Goal: Task Accomplishment & Management: Manage account settings

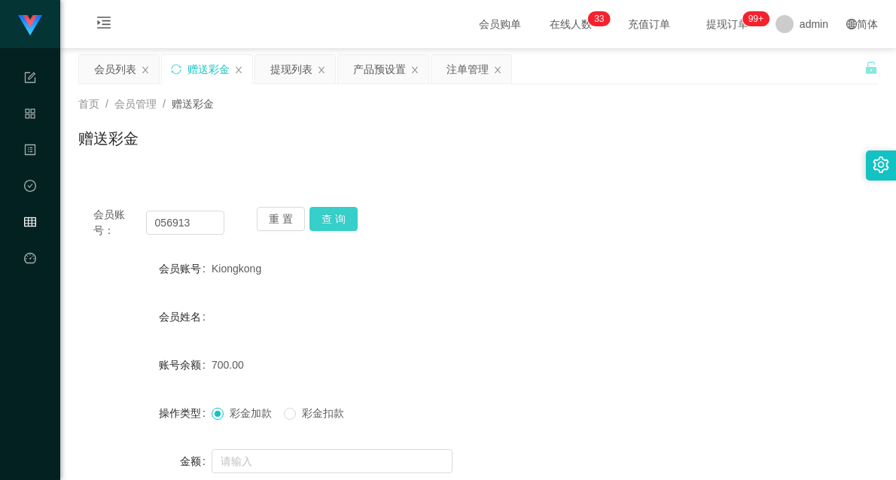
type input "056913"
click at [336, 215] on button "查 询" at bounding box center [334, 219] width 48 height 24
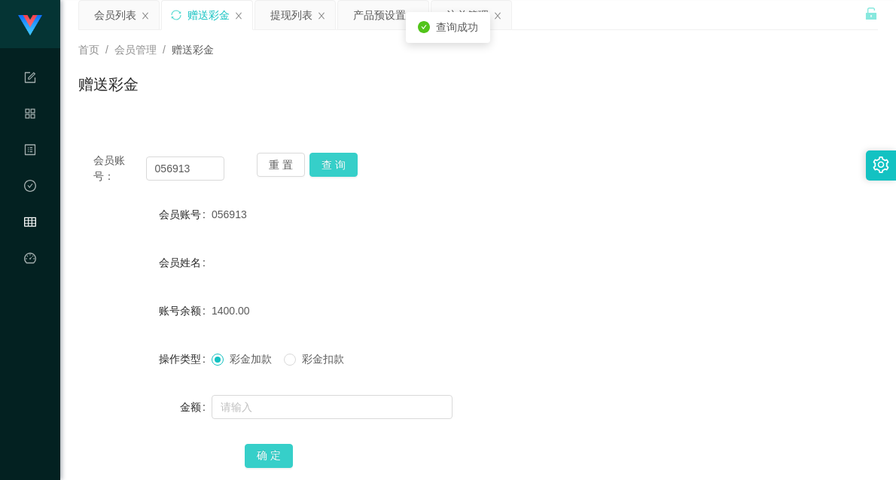
scroll to position [84, 0]
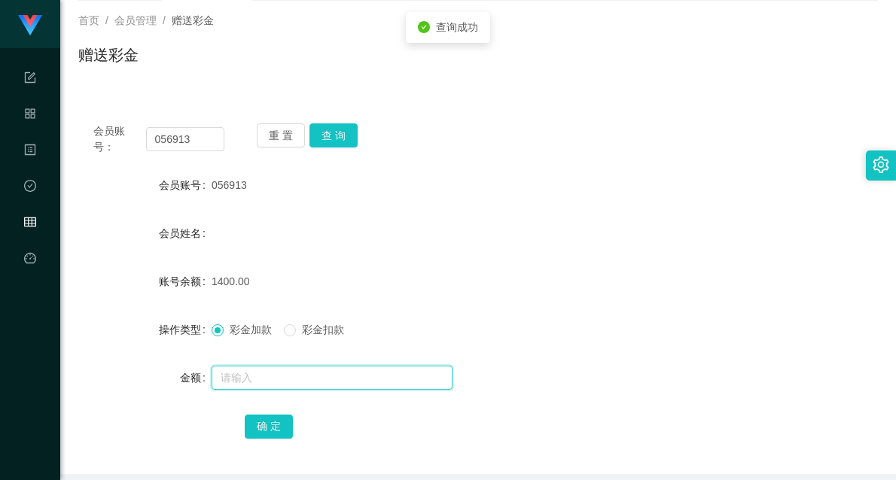
click at [276, 372] on input "text" at bounding box center [332, 378] width 241 height 24
type input "4000"
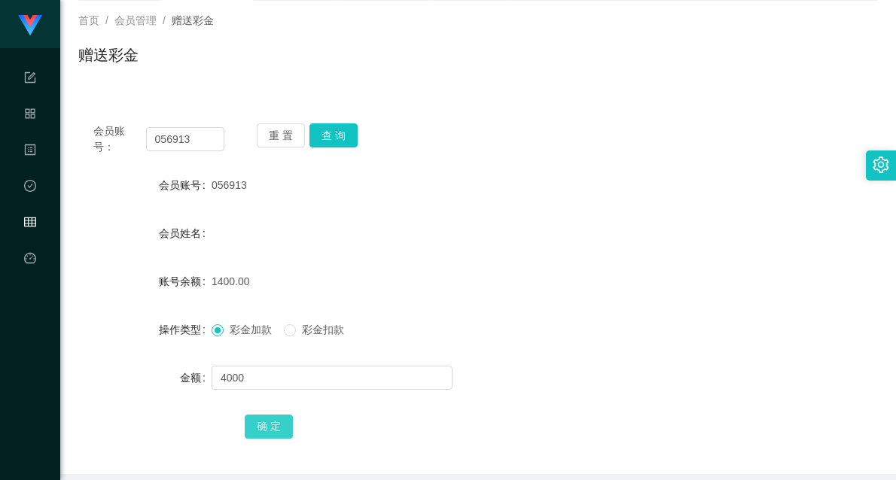
click at [273, 429] on button "确 定" at bounding box center [269, 427] width 48 height 24
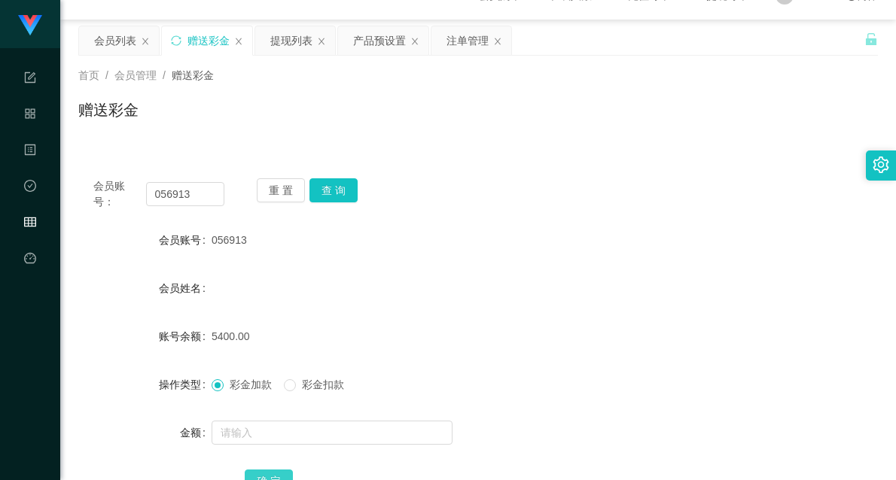
scroll to position [0, 0]
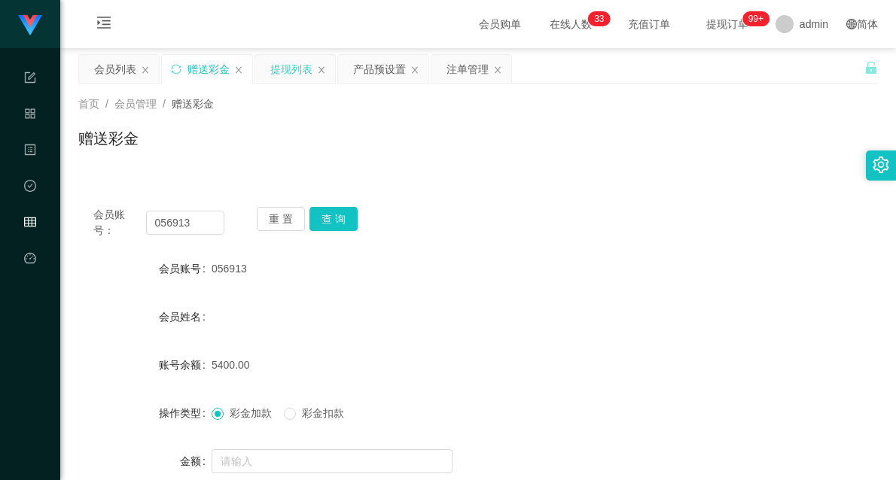
click at [286, 73] on div "提现列表" at bounding box center [291, 69] width 42 height 29
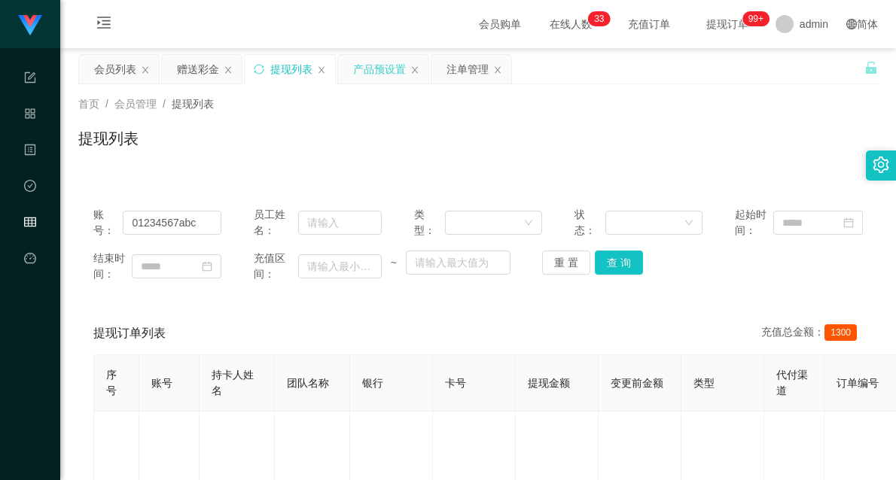
click at [367, 72] on div "产品预设置" at bounding box center [379, 69] width 53 height 29
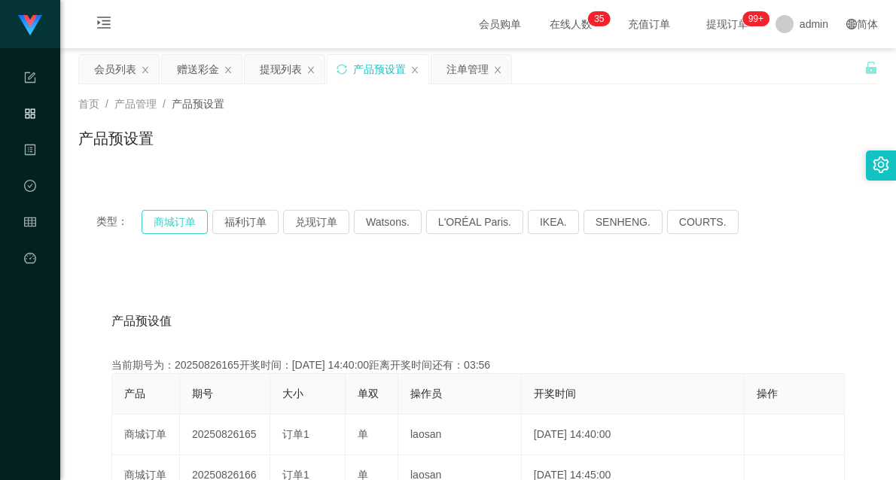
click at [178, 215] on button "商城订单" at bounding box center [175, 222] width 66 height 24
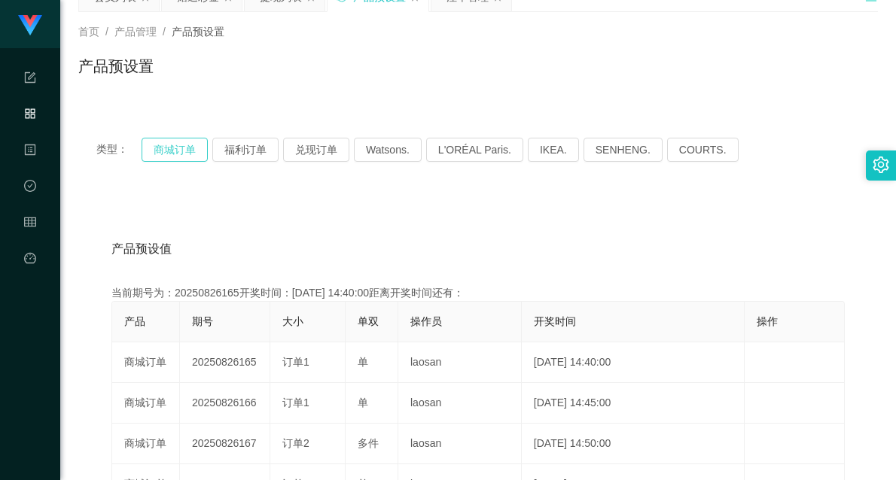
scroll to position [84, 0]
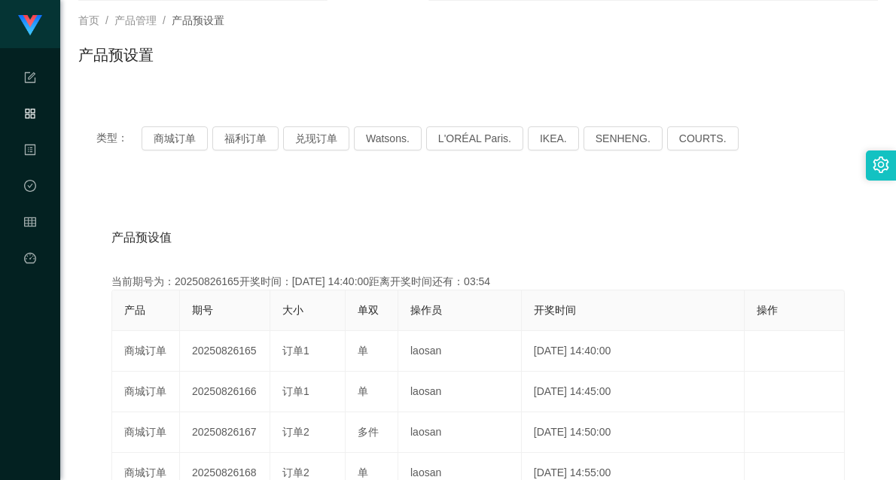
drag, startPoint x: 232, startPoint y: 350, endPoint x: 438, endPoint y: 299, distance: 211.9
click at [317, 352] on tr "商城订单 20250826165 订单1 单 laosan [DATE] 14:40:00 编 辑 限制投注" at bounding box center [478, 351] width 733 height 41
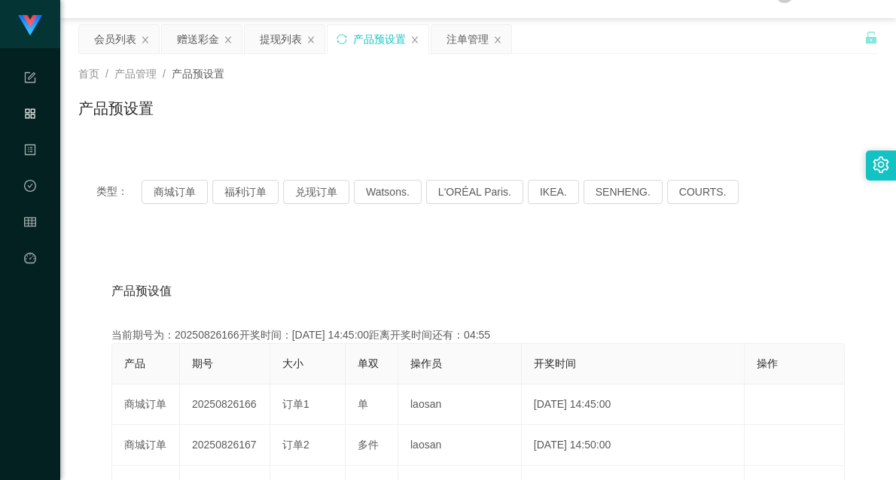
scroll to position [0, 0]
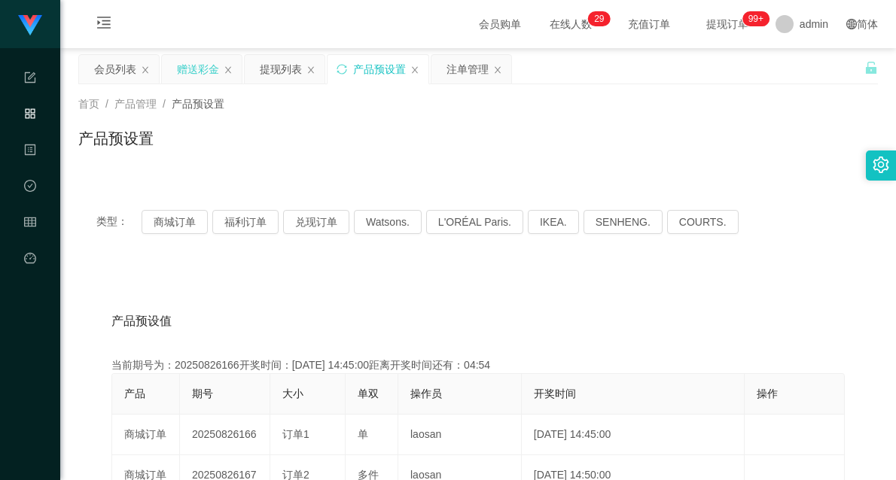
click at [204, 63] on div "赠送彩金" at bounding box center [198, 69] width 42 height 29
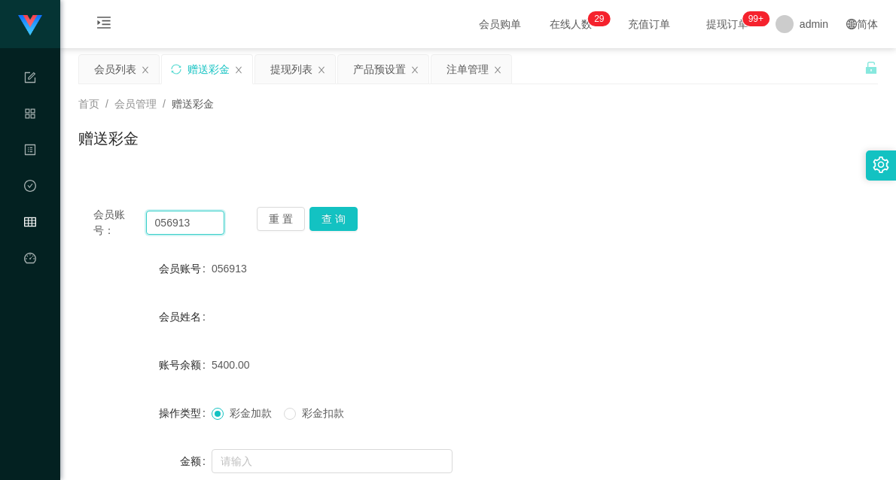
drag, startPoint x: 207, startPoint y: 221, endPoint x: 103, endPoint y: 223, distance: 103.9
click at [106, 227] on div "会员账号： 056913" at bounding box center [158, 223] width 131 height 32
type input "90885781"
click at [337, 214] on button "查 询" at bounding box center [334, 219] width 48 height 24
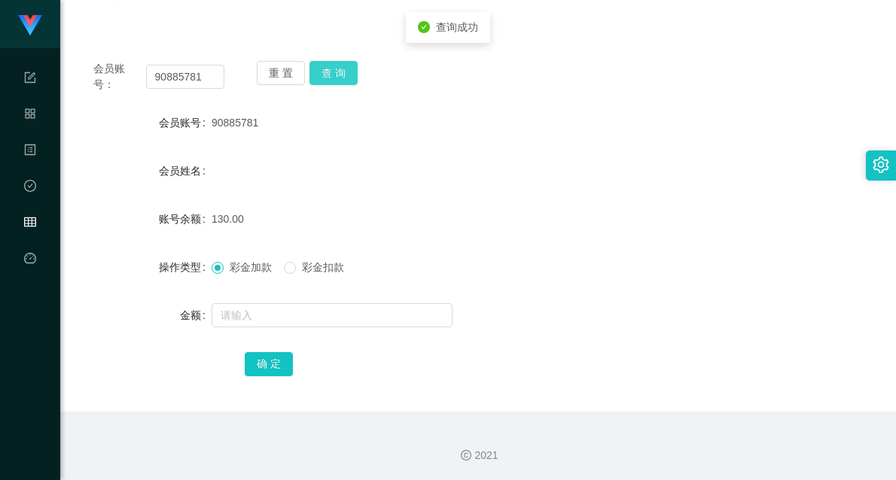
scroll to position [147, 0]
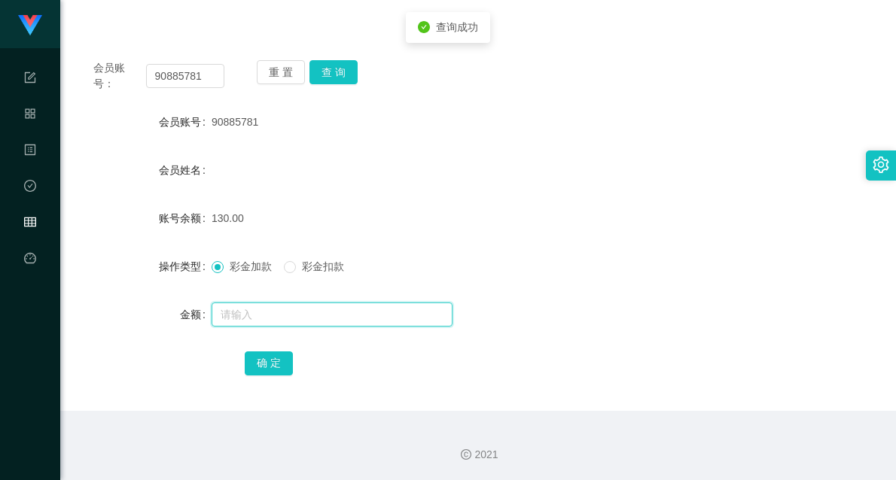
click at [307, 317] on input "text" at bounding box center [332, 315] width 241 height 24
type input "20"
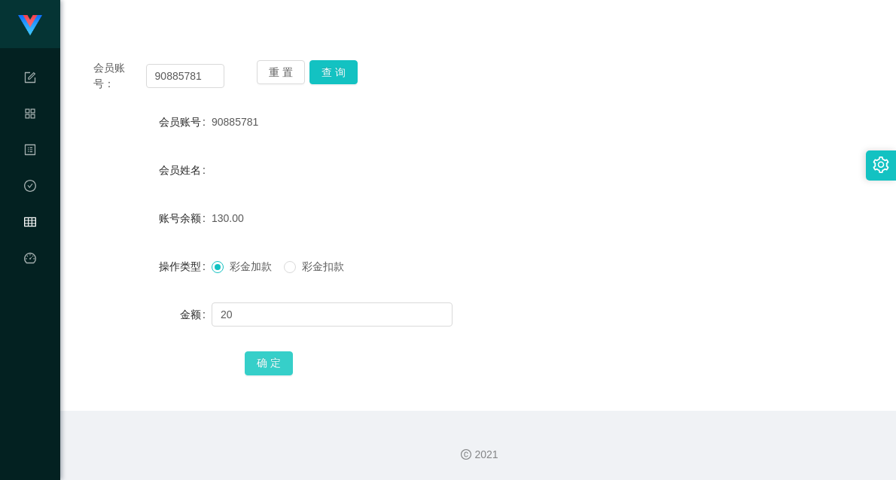
click at [275, 360] on button "确 定" at bounding box center [269, 364] width 48 height 24
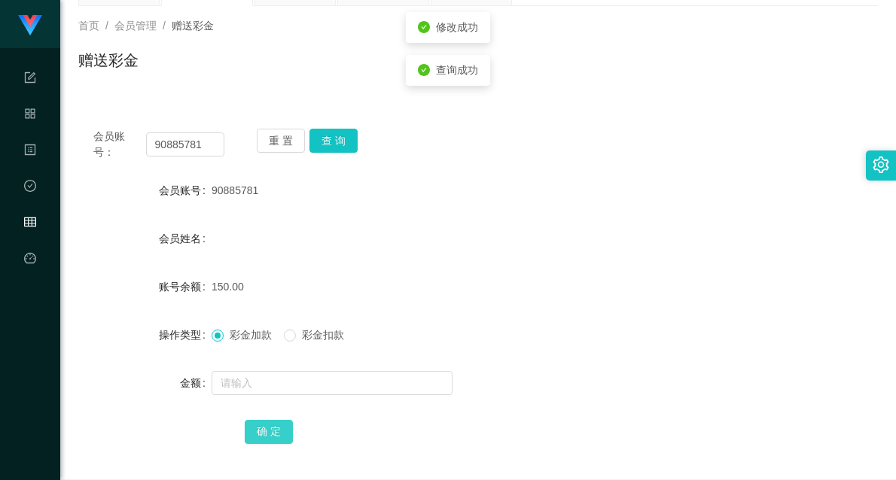
scroll to position [0, 0]
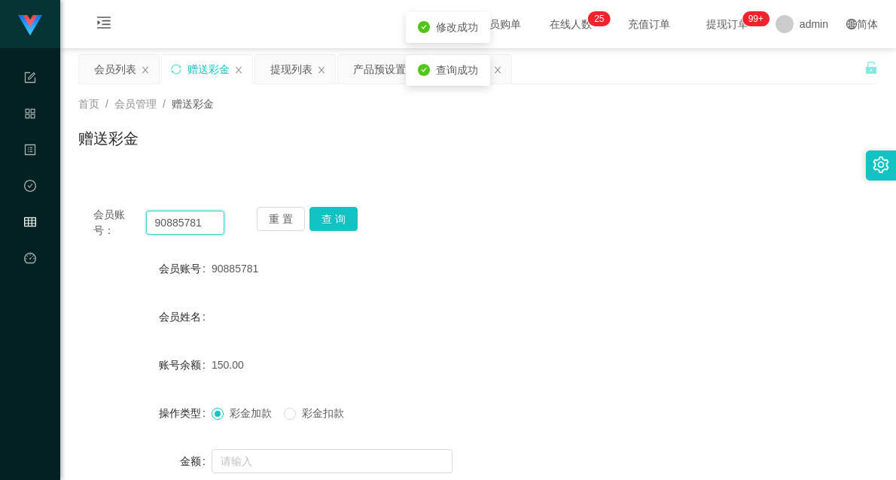
click at [175, 220] on input "90885781" at bounding box center [185, 223] width 78 height 24
click at [282, 70] on div "提现列表" at bounding box center [291, 69] width 42 height 29
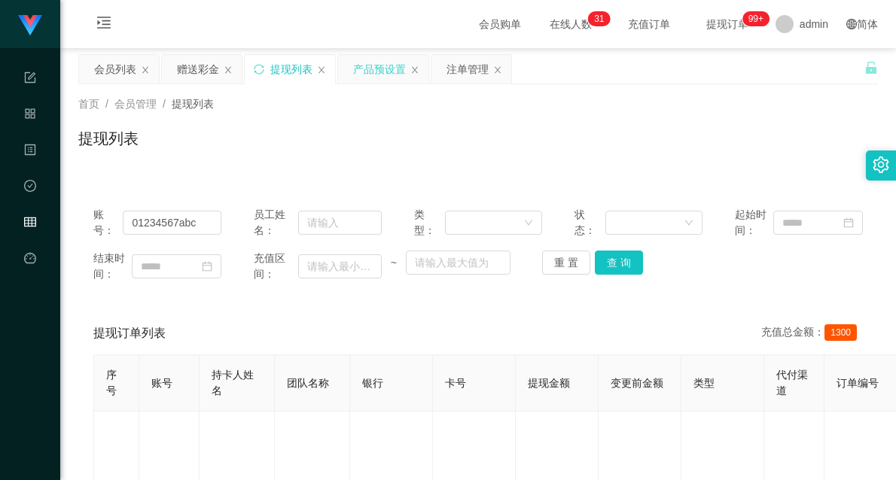
click at [389, 72] on div "产品预设置" at bounding box center [379, 69] width 53 height 29
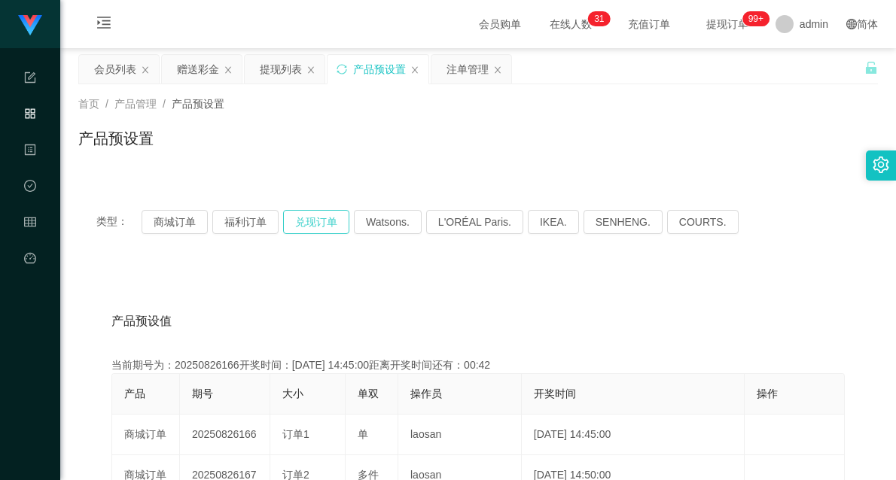
click at [324, 222] on button "兑现订单" at bounding box center [316, 222] width 66 height 24
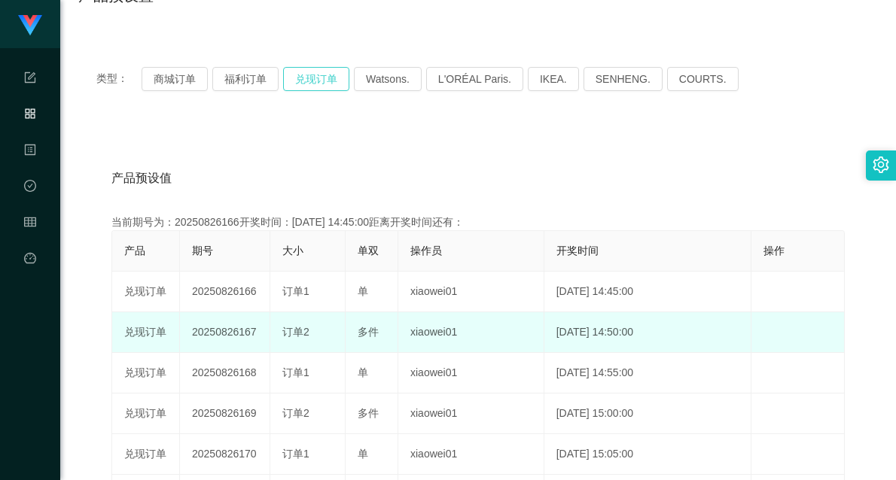
scroll to position [167, 0]
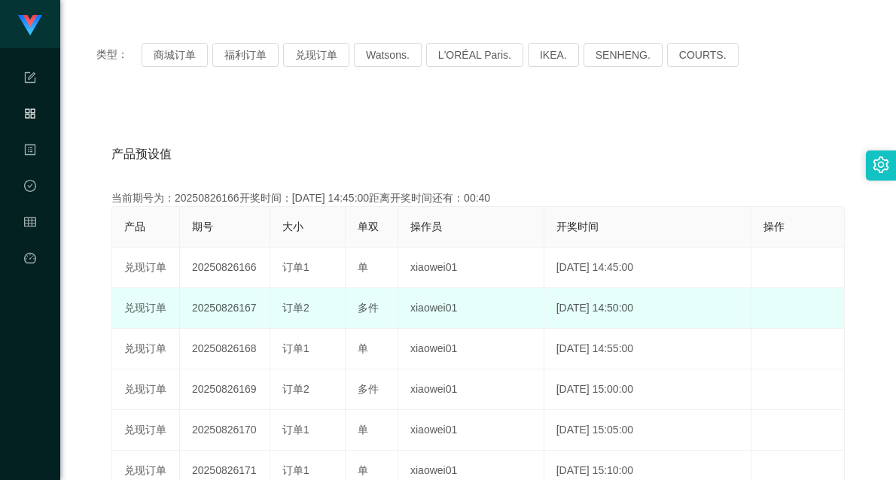
drag, startPoint x: 268, startPoint y: 305, endPoint x: 390, endPoint y: 304, distance: 122.0
click at [386, 304] on tr "兑现订单 20250826167 订单2 多件 xiaowei01 [DATE] 14:50:00 编 辑 限制投注" at bounding box center [478, 308] width 733 height 41
click at [368, 318] on td "多件" at bounding box center [372, 308] width 53 height 41
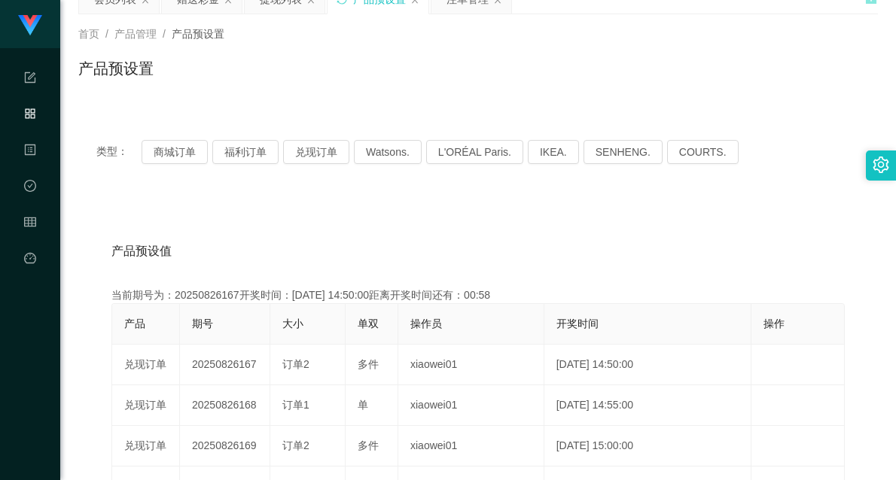
scroll to position [0, 0]
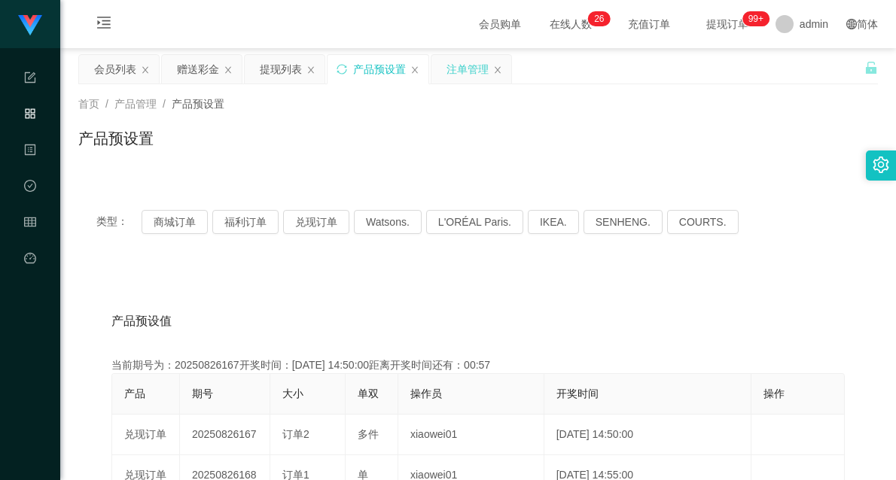
click at [464, 69] on div "注单管理" at bounding box center [468, 69] width 42 height 29
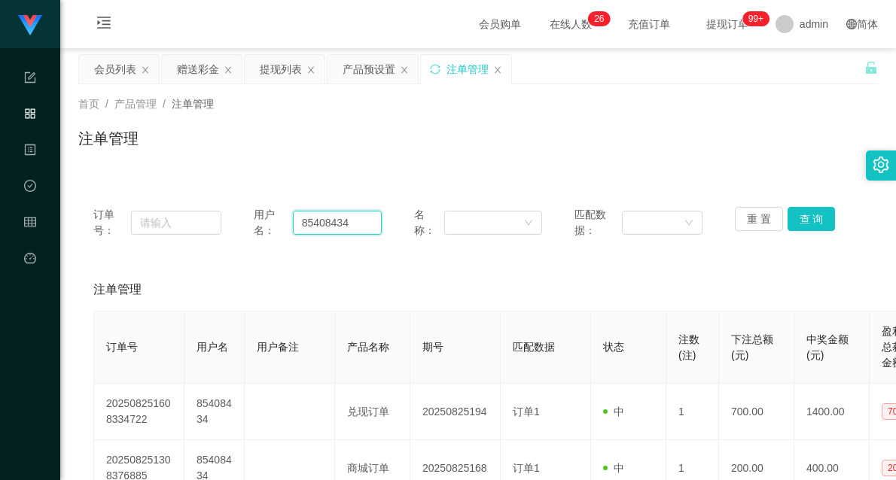
click at [328, 222] on input "85408434" at bounding box center [338, 223] width 90 height 24
click at [329, 222] on input "85408434" at bounding box center [338, 223] width 90 height 24
paste input "056913"
type input "056913"
click at [813, 219] on button "查 询" at bounding box center [812, 219] width 48 height 24
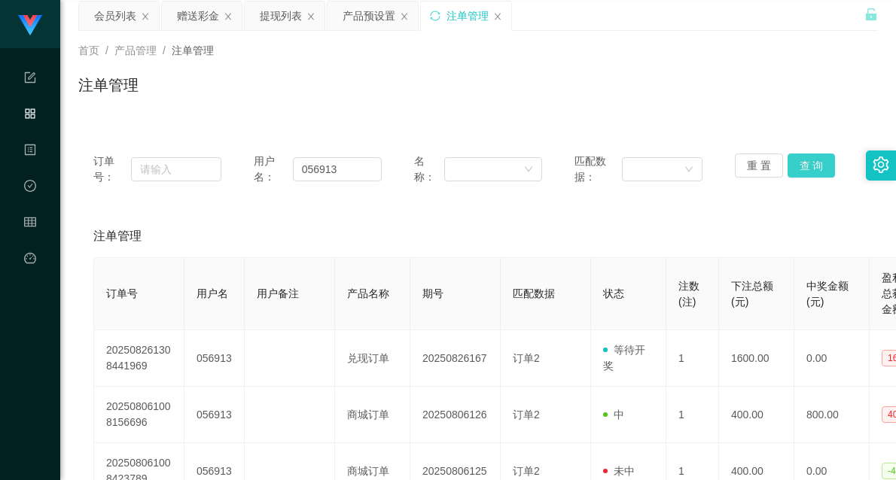
scroll to position [84, 0]
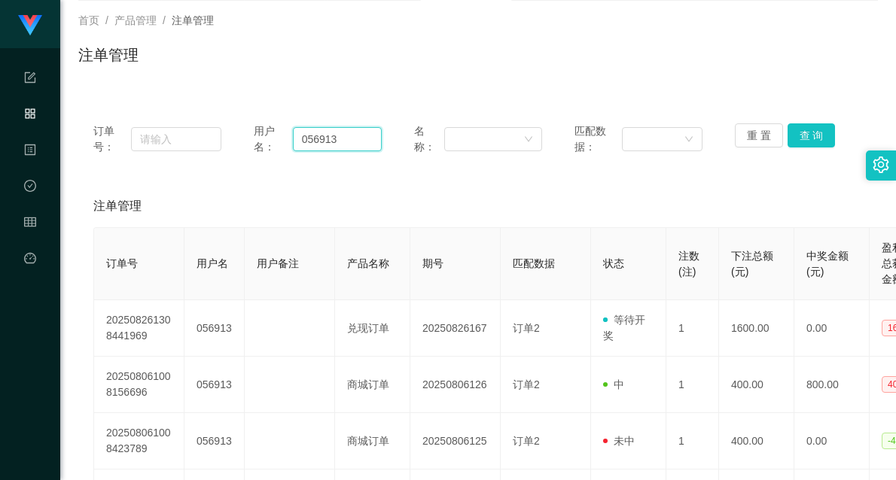
drag, startPoint x: 276, startPoint y: 137, endPoint x: 235, endPoint y: 137, distance: 40.7
click at [239, 137] on div "订单号： 用户名： 056913 名称： 匹配数据： 重 置 查 询" at bounding box center [478, 140] width 770 height 32
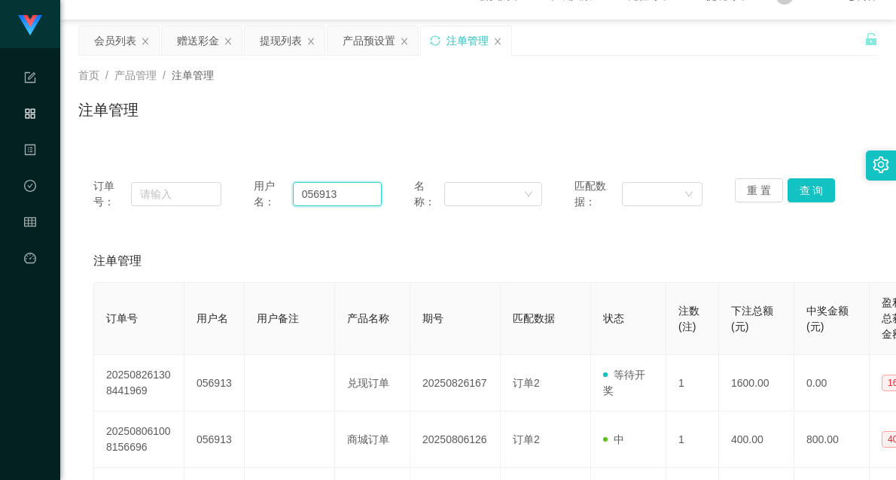
scroll to position [0, 0]
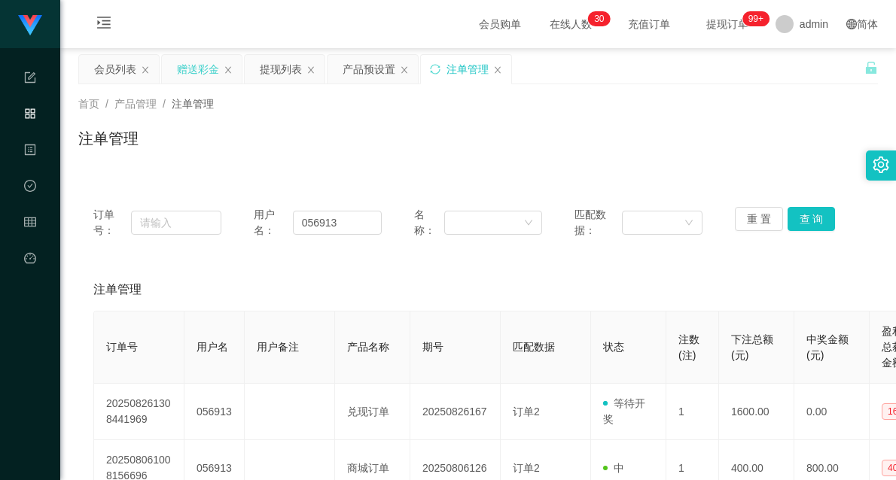
click at [169, 68] on div "赠送彩金" at bounding box center [202, 69] width 80 height 29
click at [181, 63] on div "赠送彩金" at bounding box center [198, 69] width 42 height 29
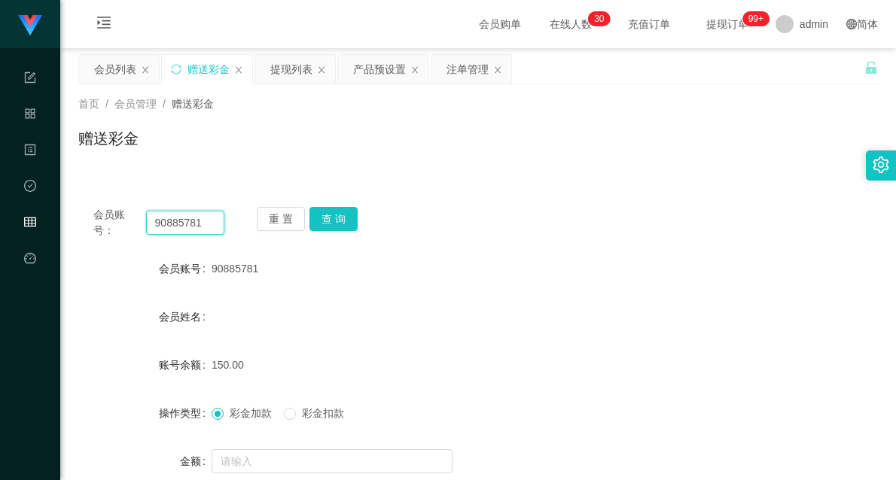
drag, startPoint x: 212, startPoint y: 220, endPoint x: 57, endPoint y: 220, distance: 154.4
click at [63, 220] on main "关闭左侧 关闭右侧 关闭其它 刷新页面 会员列表 赠送彩金 提现列表 产品预设置 注单管理 首页 / 会员管理 / 赠送彩金 / 赠送彩金 会员账号： 908…" at bounding box center [478, 303] width 836 height 510
paste input "056913"
type input "056913"
click at [344, 220] on button "查 询" at bounding box center [334, 219] width 48 height 24
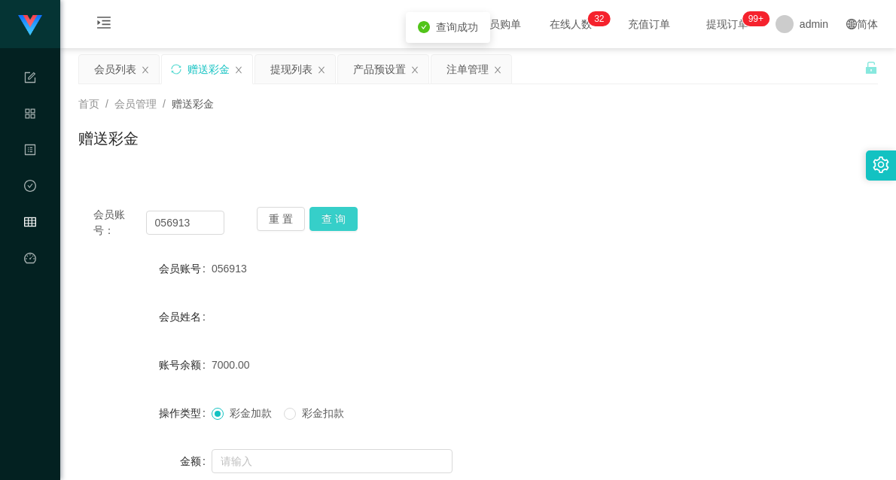
scroll to position [84, 0]
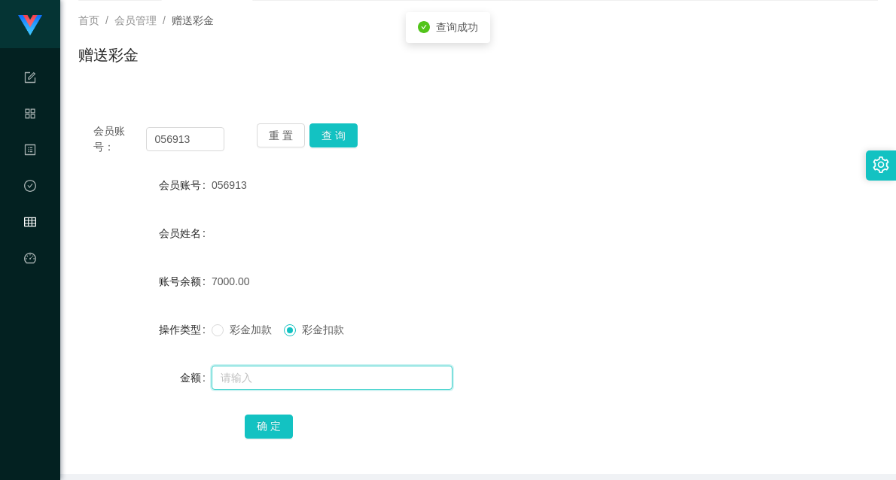
click at [300, 385] on input "text" at bounding box center [332, 378] width 241 height 24
type input "1600"
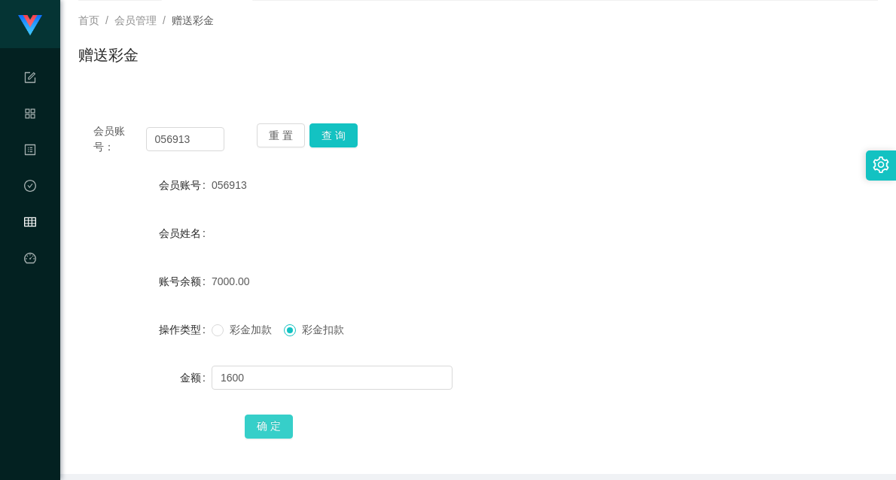
click at [261, 416] on button "确 定" at bounding box center [269, 427] width 48 height 24
drag, startPoint x: 511, startPoint y: 258, endPoint x: 700, endPoint y: 88, distance: 254.9
click at [512, 258] on form "会员账号 056913 会员姓名 账号余额 5400.00 操作类型 彩金加款 彩金扣款 金额 确 定" at bounding box center [478, 305] width 800 height 271
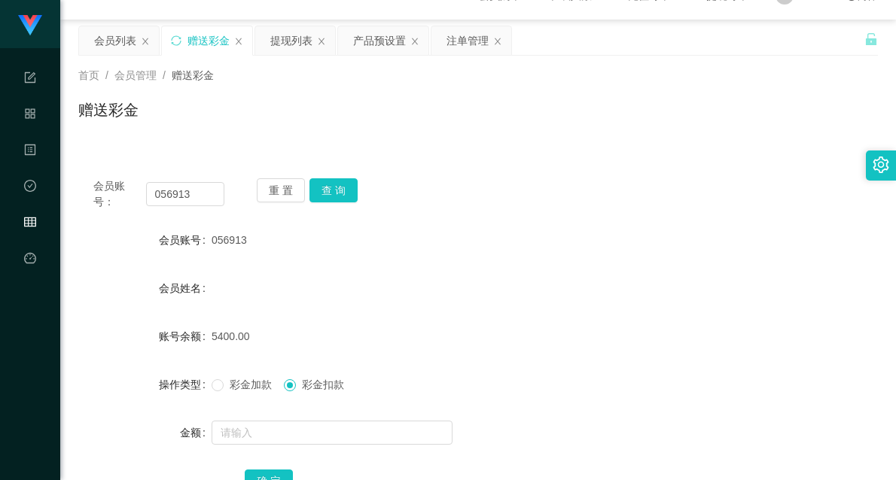
scroll to position [0, 0]
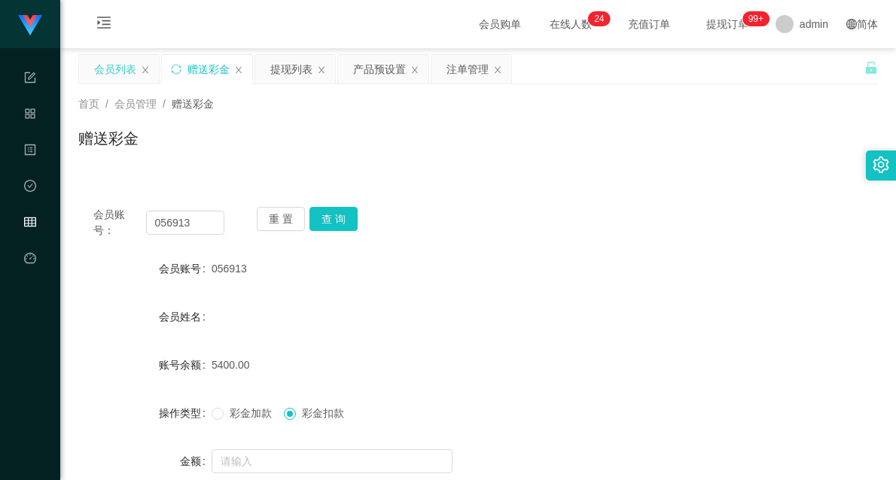
click at [130, 66] on div "会员列表" at bounding box center [115, 69] width 42 height 29
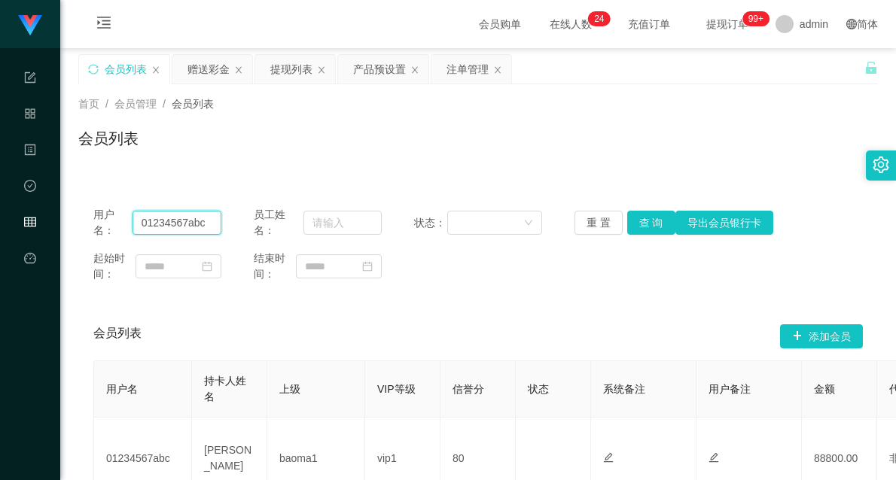
drag, startPoint x: 213, startPoint y: 223, endPoint x: 76, endPoint y: 215, distance: 137.3
click at [76, 215] on main "关闭左侧 关闭右侧 关闭其它 刷新页面 会员列表 赠送彩金 提现列表 产品预设置 注单管理 首页 / 会员管理 / 会员列表 / 会员列表 用户名： 0123…" at bounding box center [478, 298] width 836 height 500
paste input "56913"
type input "056913"
click at [646, 224] on button "查 询" at bounding box center [651, 223] width 48 height 24
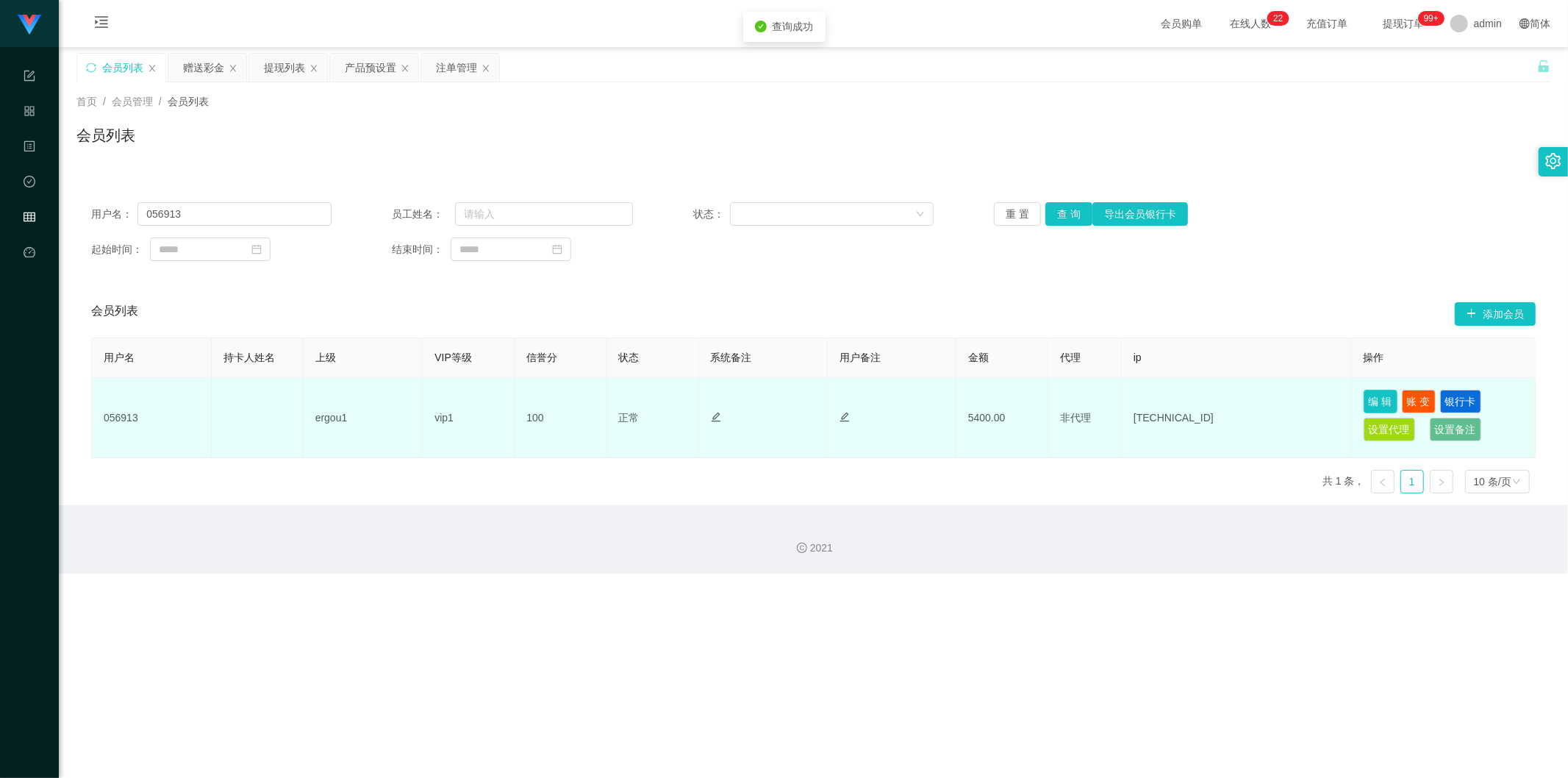
click at [874, 401] on button "编 辑" at bounding box center [1381, 401] width 34 height 23
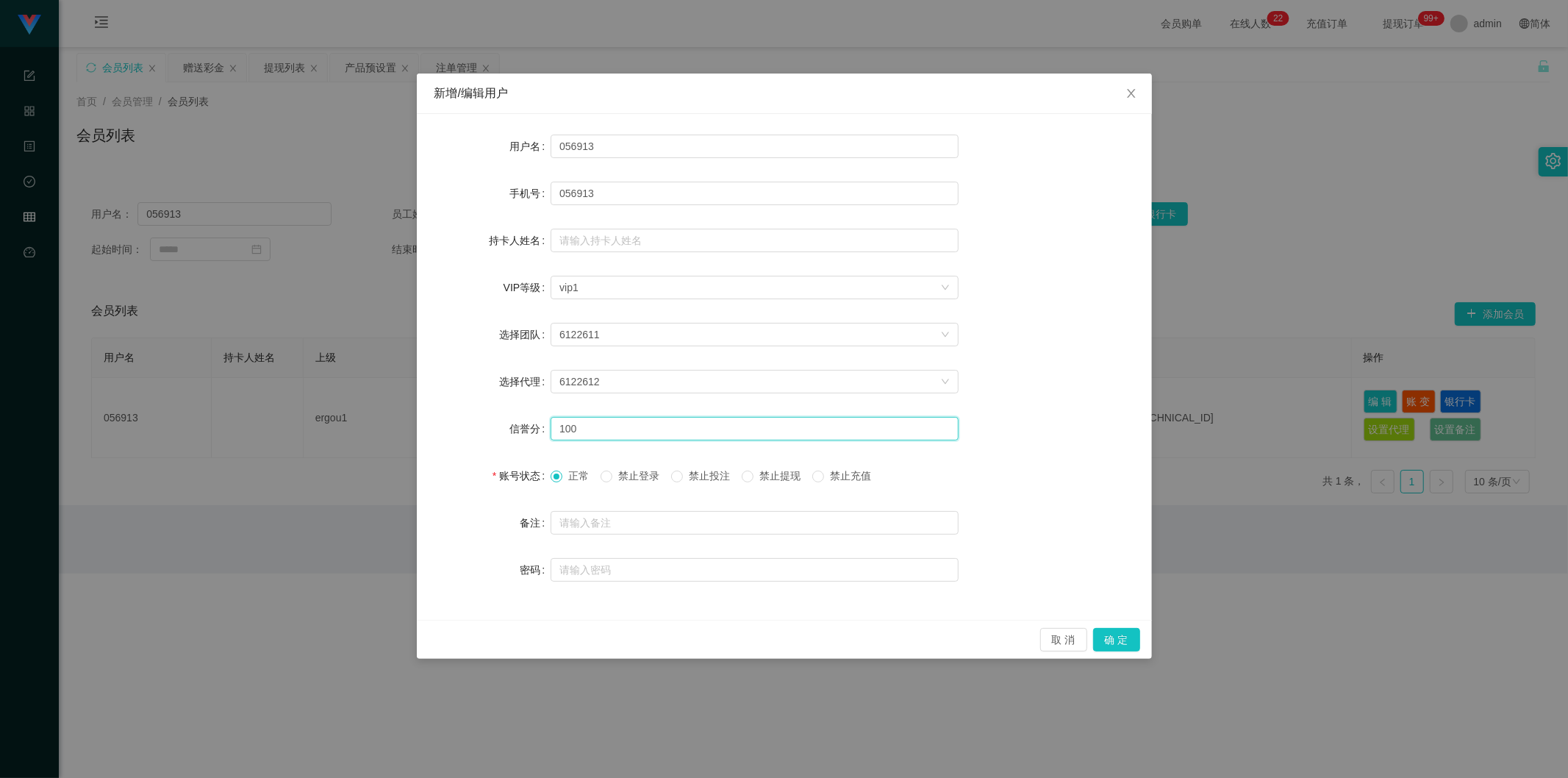
drag, startPoint x: 556, startPoint y: 429, endPoint x: 514, endPoint y: 430, distance: 42.0
click at [515, 429] on div "信誉分 100" at bounding box center [784, 429] width 700 height 29
type input "80"
click at [874, 469] on button "确 定" at bounding box center [1117, 639] width 47 height 23
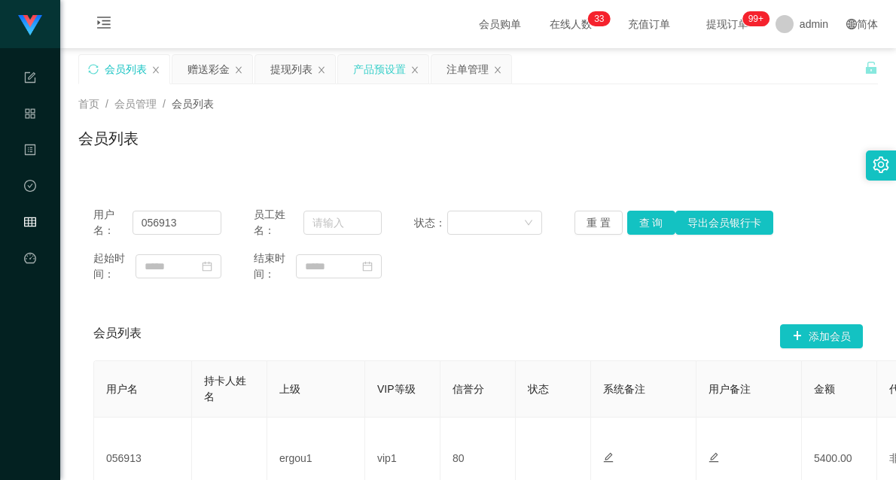
click at [363, 73] on div "产品预设置" at bounding box center [379, 69] width 53 height 29
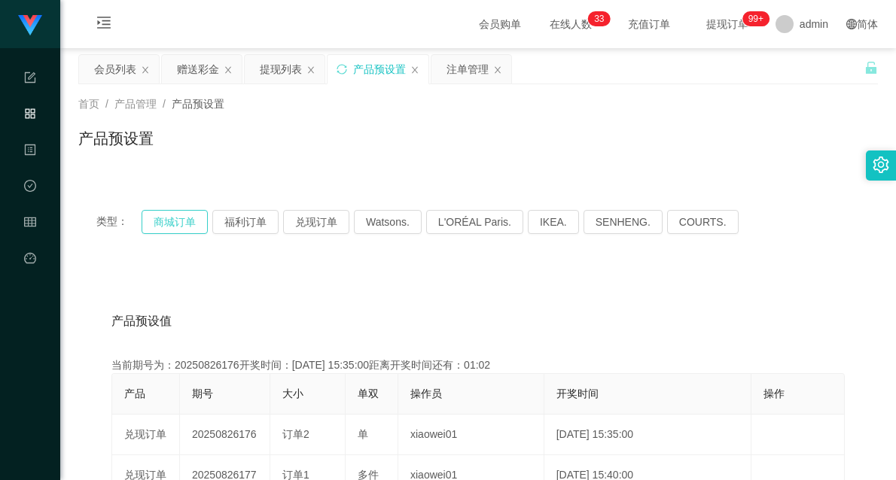
click at [159, 226] on button "商城订单" at bounding box center [175, 222] width 66 height 24
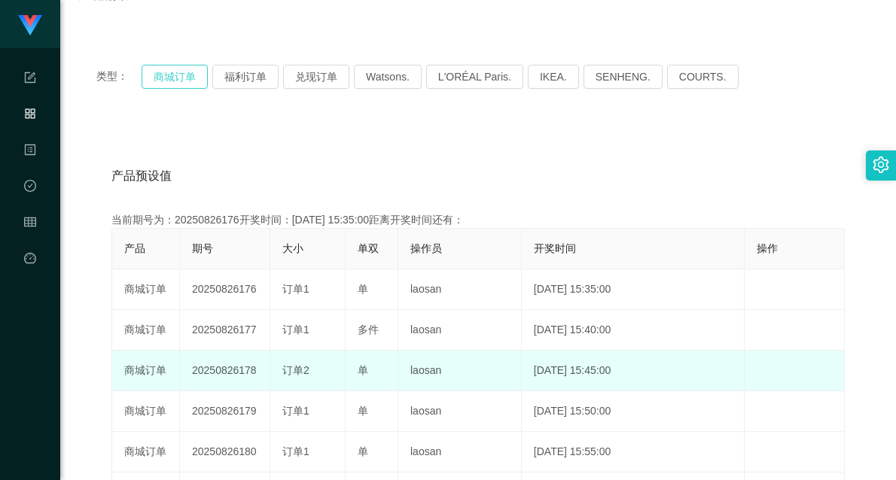
scroll to position [167, 0]
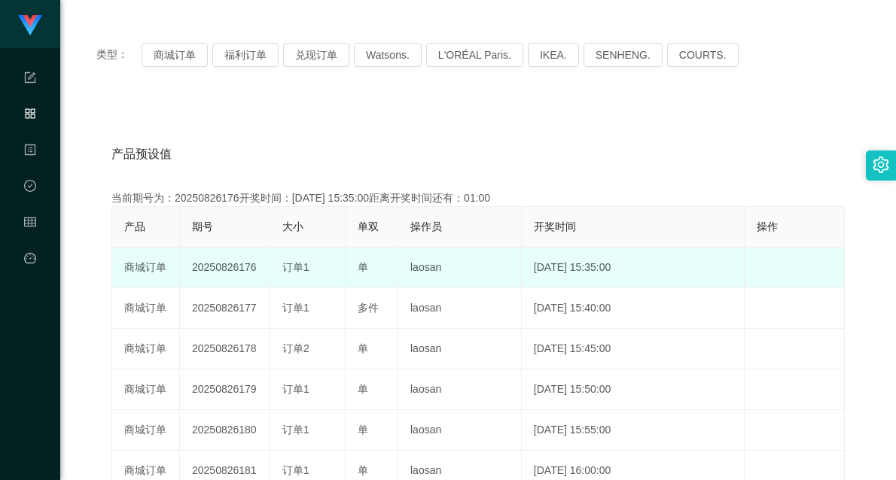
drag, startPoint x: 233, startPoint y: 266, endPoint x: 370, endPoint y: 267, distance: 136.3
click at [369, 266] on tr "商城订单 20250826176 订单1 单 laosan [DATE] 15:35:00 编 辑 限制投注" at bounding box center [478, 268] width 733 height 41
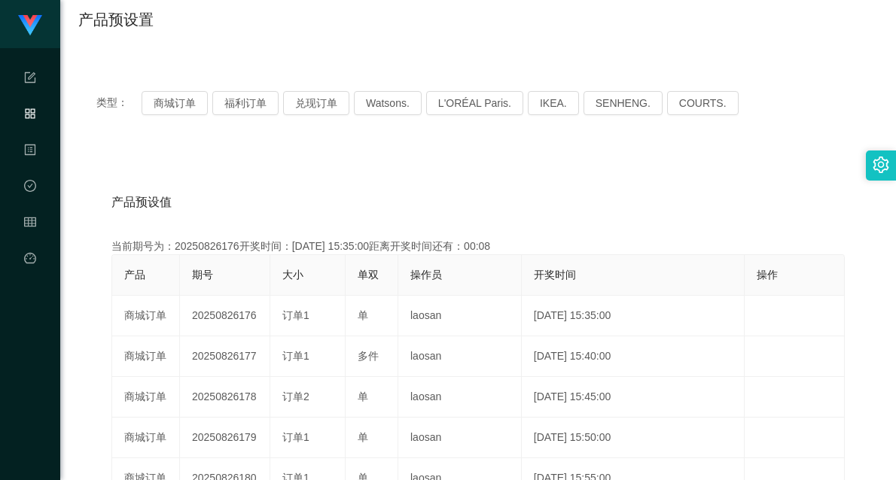
scroll to position [0, 0]
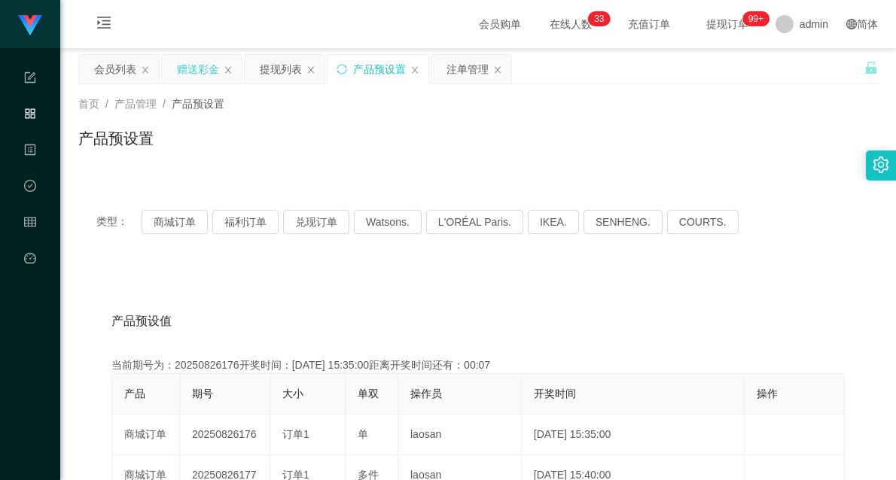
click at [169, 69] on div "赠送彩金" at bounding box center [202, 69] width 80 height 29
click at [198, 66] on div "赠送彩金" at bounding box center [198, 69] width 42 height 29
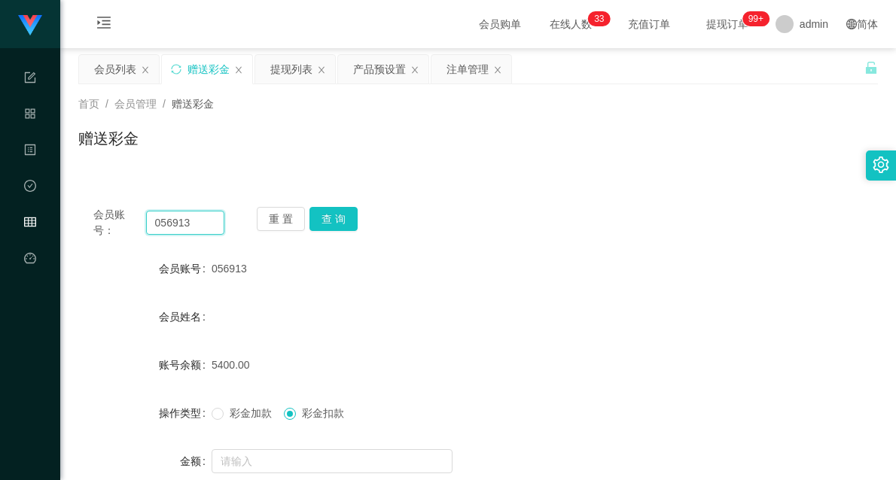
drag, startPoint x: 203, startPoint y: 224, endPoint x: 123, endPoint y: 222, distance: 80.6
click at [123, 222] on div "会员账号： 056913" at bounding box center [158, 223] width 131 height 32
paste input "90576206"
click at [343, 221] on button "查 询" at bounding box center [334, 219] width 48 height 24
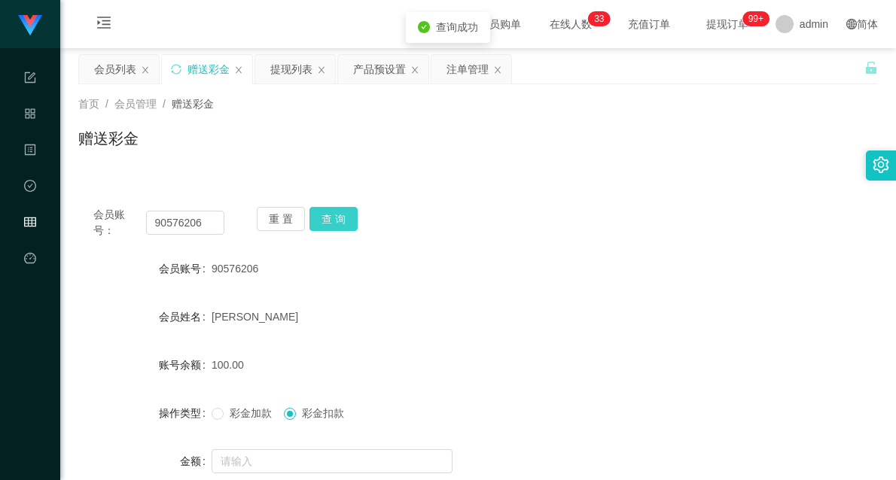
click at [328, 217] on button "查 询" at bounding box center [334, 219] width 48 height 24
click at [328, 215] on button "查 询" at bounding box center [334, 219] width 48 height 24
click at [325, 224] on button "查 询" at bounding box center [334, 219] width 48 height 24
drag, startPoint x: 208, startPoint y: 223, endPoint x: 124, endPoint y: 216, distance: 83.9
click at [127, 216] on div "会员账号： 90576206" at bounding box center [158, 223] width 131 height 32
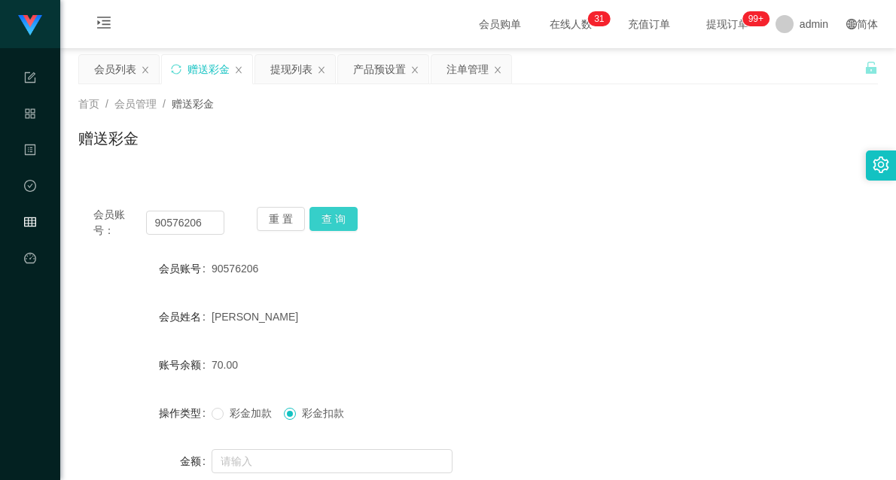
click at [337, 218] on button "查 询" at bounding box center [334, 219] width 48 height 24
click at [194, 221] on input "90576206" at bounding box center [185, 223] width 78 height 24
paste input "woowinfei"
click at [335, 219] on button "查 询" at bounding box center [334, 219] width 48 height 24
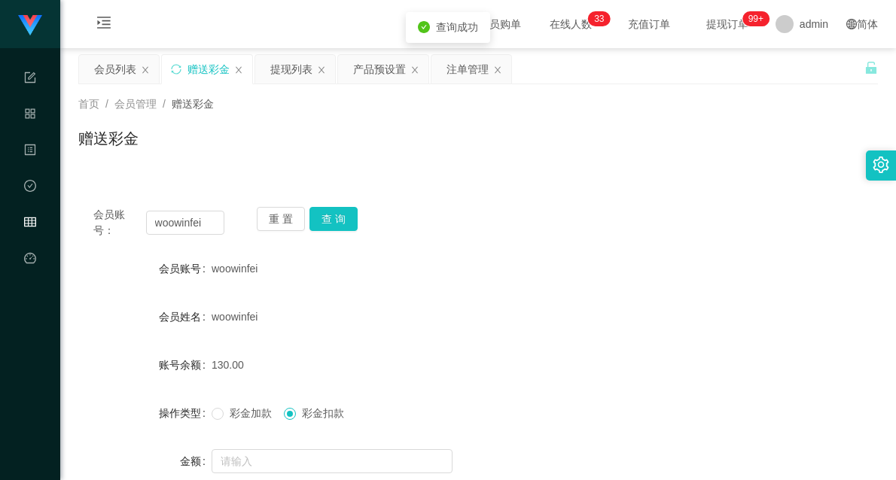
click at [547, 249] on div "会员账号： woowinfei 重 置 查 询 会员账号 woowinfei 会员姓名 woowinfei 账号余额 130.00 操作类型 彩金加款 彩金扣…" at bounding box center [478, 375] width 800 height 366
click at [185, 221] on input "woowinfei" at bounding box center [185, 223] width 78 height 24
click at [340, 221] on button "查 询" at bounding box center [334, 219] width 48 height 24
drag, startPoint x: 190, startPoint y: 223, endPoint x: 127, endPoint y: 221, distance: 63.3
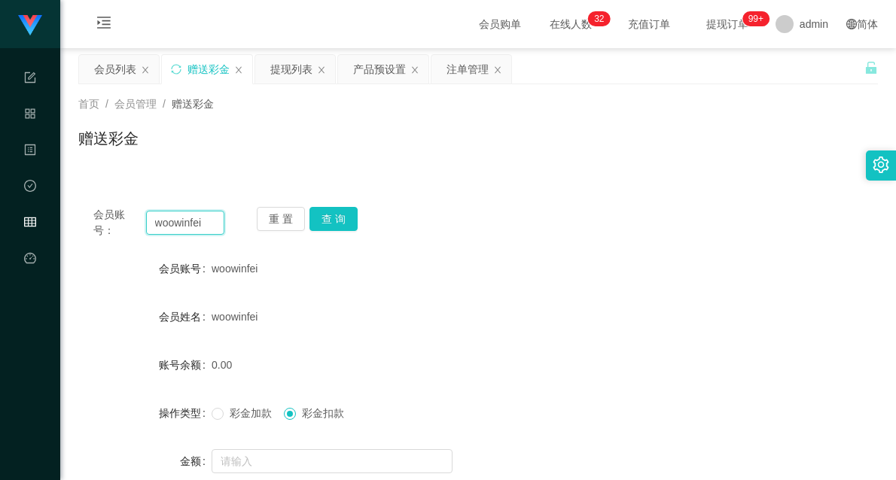
click at [127, 222] on div "会员账号： woowinfei" at bounding box center [158, 223] width 131 height 32
paste input "90576206"
type input "90576206"
click at [348, 216] on button "查 询" at bounding box center [334, 219] width 48 height 24
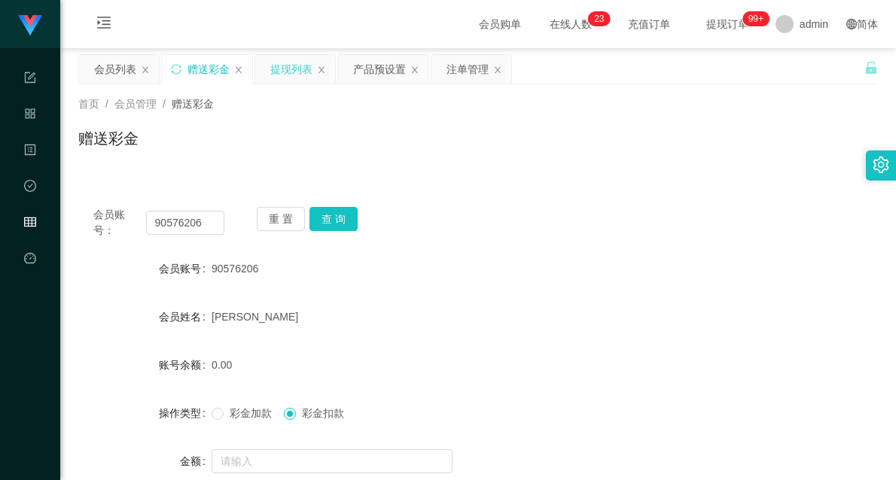
click at [307, 72] on div "提现列表" at bounding box center [291, 69] width 42 height 29
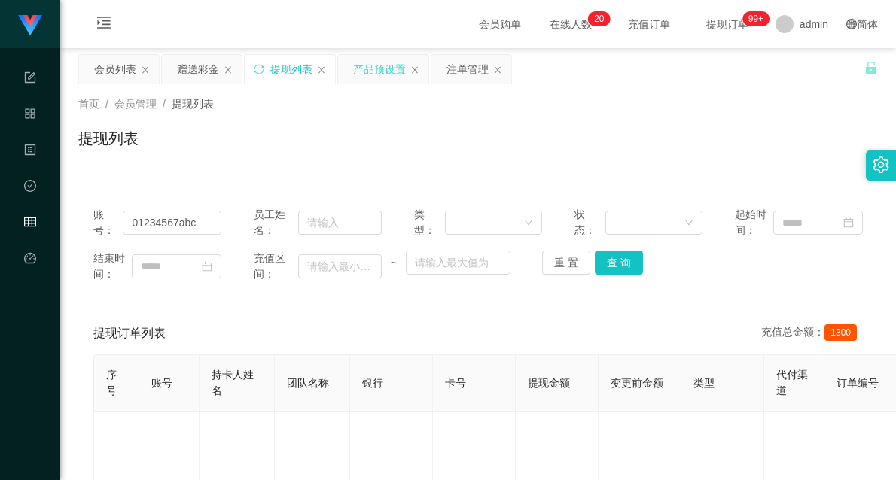
click at [358, 68] on div "产品预设置" at bounding box center [379, 69] width 53 height 29
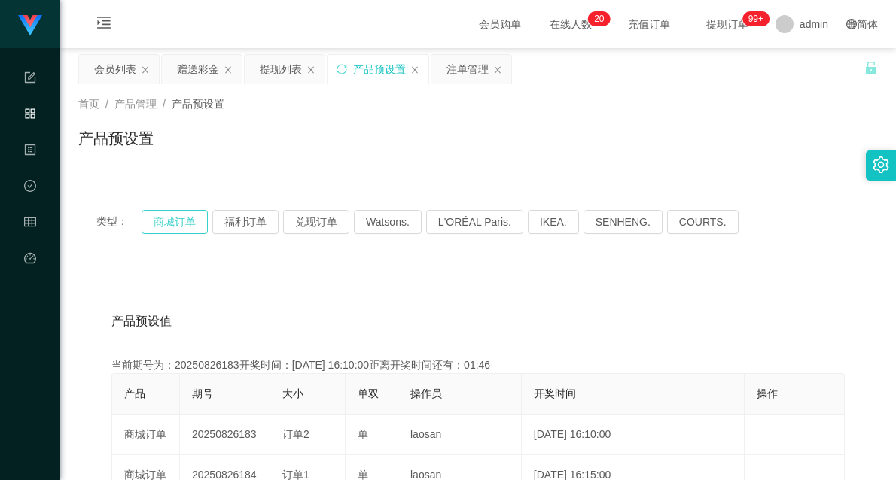
click at [163, 222] on button "商城订单" at bounding box center [175, 222] width 66 height 24
click at [214, 74] on div "赠送彩金" at bounding box center [198, 69] width 42 height 29
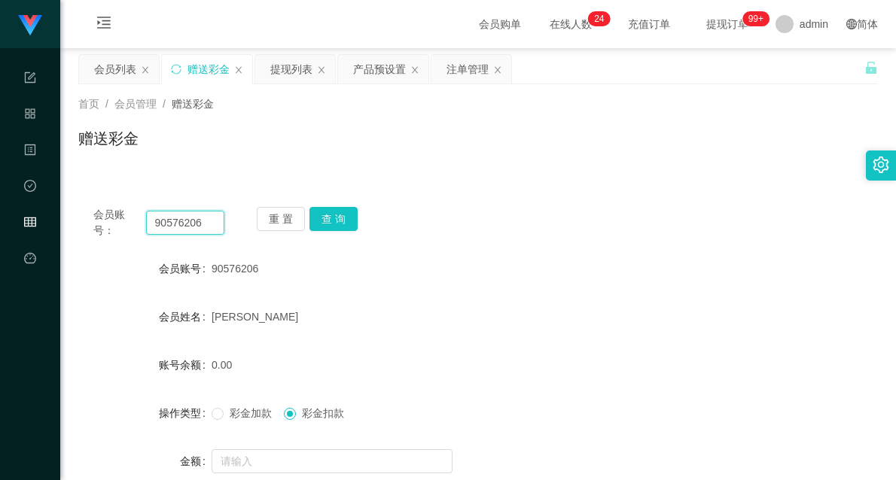
click at [172, 228] on input "90576206" at bounding box center [185, 223] width 78 height 24
type input "kkkkkk"
click at [337, 217] on button "查 询" at bounding box center [334, 219] width 48 height 24
click at [169, 218] on input "kkkkkk" at bounding box center [185, 223] width 78 height 24
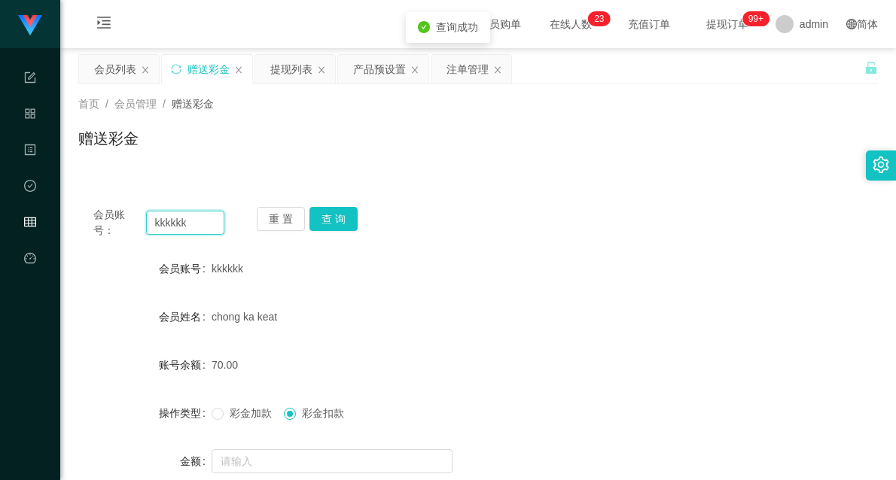
click at [169, 218] on input "kkkkkk" at bounding box center [185, 223] width 78 height 24
click at [470, 72] on div "注单管理" at bounding box center [468, 69] width 42 height 29
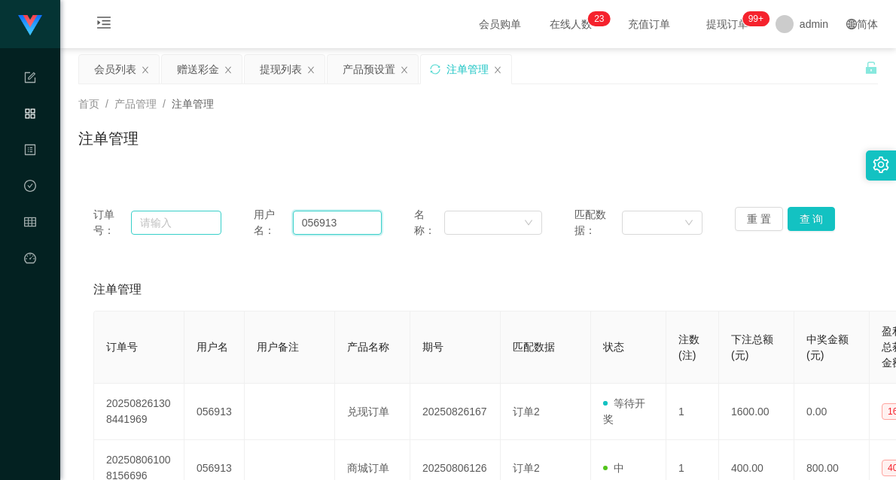
drag, startPoint x: 364, startPoint y: 222, endPoint x: 179, endPoint y: 224, distance: 184.5
click at [181, 224] on div "订单号： 用户名： 056913 名称： 匹配数据： 重 置 查 询" at bounding box center [478, 223] width 770 height 32
paste input "kkkkkk"
type input "kkkkkk"
click at [810, 218] on button "查 询" at bounding box center [812, 219] width 48 height 24
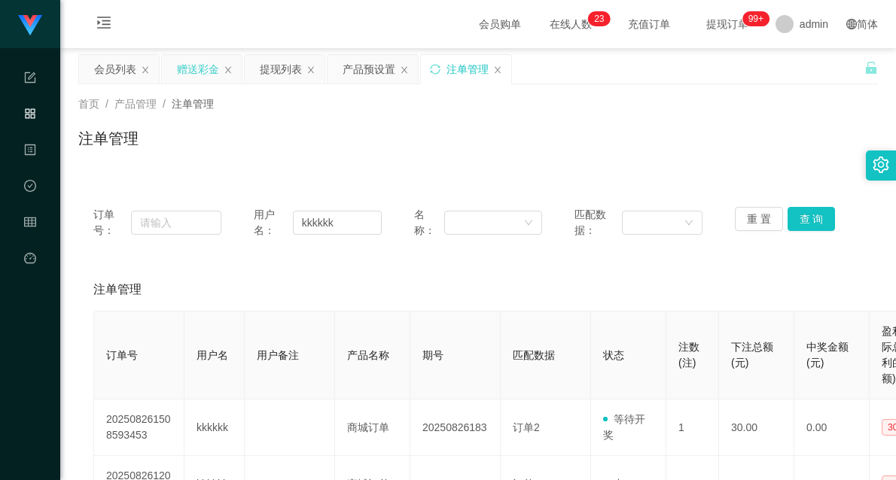
click at [194, 69] on div "赠送彩金" at bounding box center [198, 69] width 42 height 29
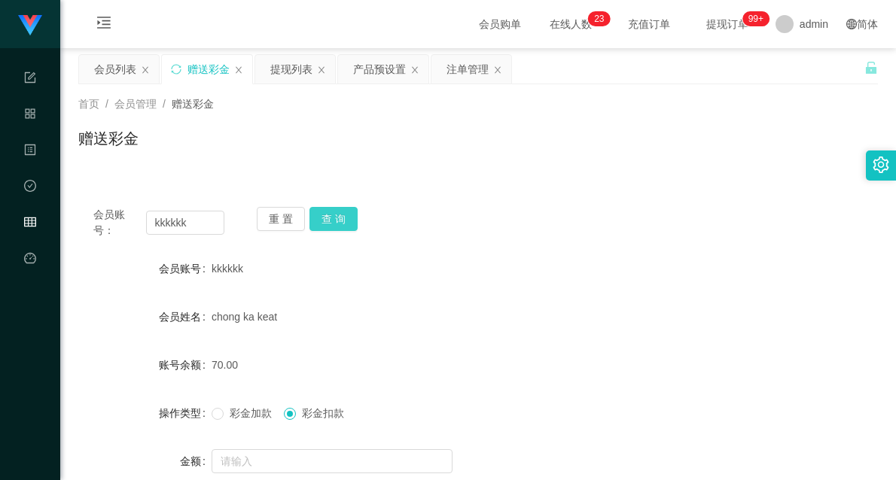
click at [314, 217] on button "查 询" at bounding box center [334, 219] width 48 height 24
click at [317, 216] on button "查 询" at bounding box center [334, 219] width 48 height 24
click at [331, 213] on button "查 询" at bounding box center [334, 219] width 48 height 24
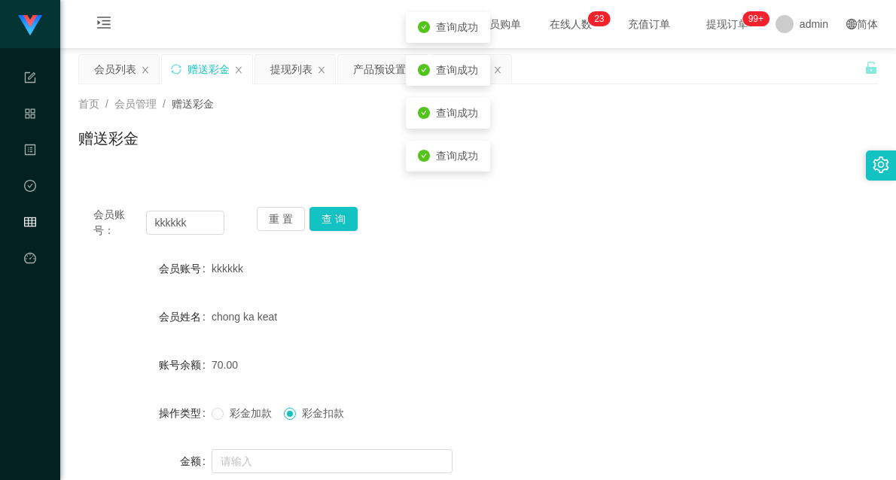
click at [538, 203] on div "会员账号： kkkkkk 重 置 查 询 会员账号 kkkkkk 会员姓名 [PERSON_NAME] ka keat 账号余额 70.00 操作类型 彩金加…" at bounding box center [478, 375] width 800 height 366
click at [334, 108] on div "首页 / 会员管理 / 赠送彩金 /" at bounding box center [478, 104] width 800 height 16
click at [576, 113] on div "首页 / 会员管理 / 赠送彩金 / 赠送彩金" at bounding box center [478, 129] width 800 height 66
click at [379, 61] on div "产品预设置" at bounding box center [379, 69] width 53 height 29
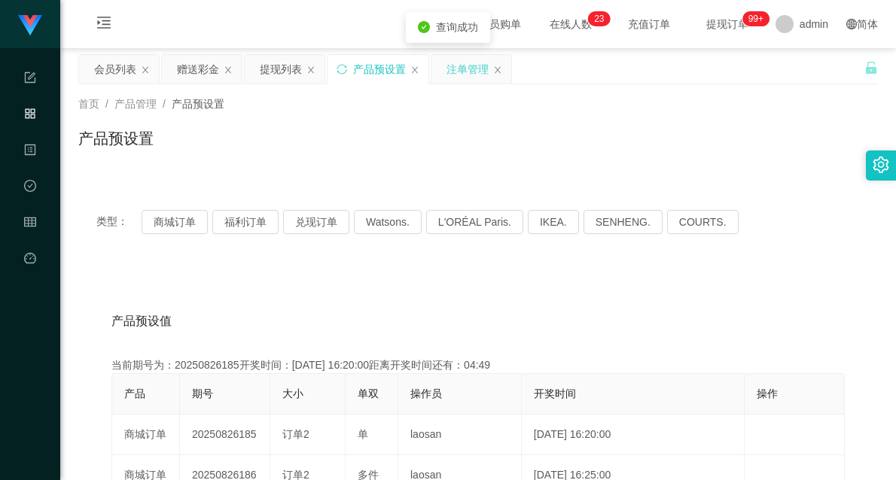
click at [468, 73] on div "注单管理" at bounding box center [468, 69] width 42 height 29
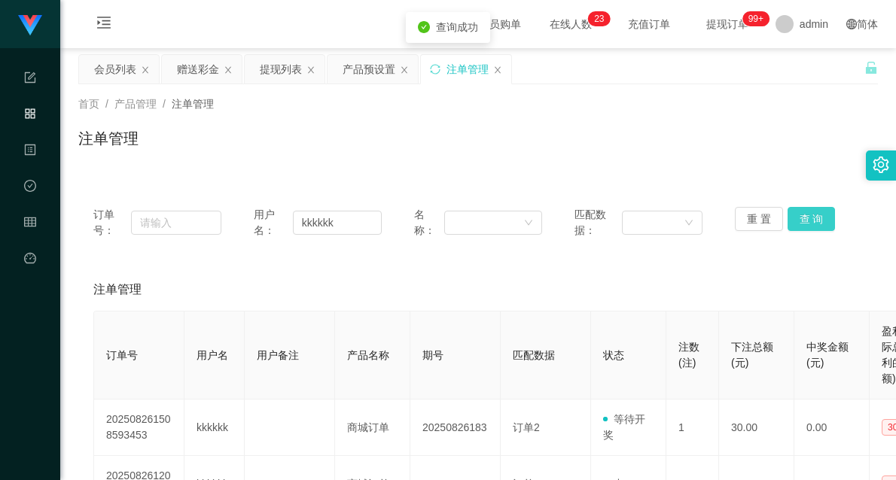
click at [793, 221] on button "查 询" at bounding box center [812, 219] width 48 height 24
click at [801, 215] on button "查 询" at bounding box center [812, 219] width 48 height 24
click at [811, 215] on button "查 询" at bounding box center [812, 219] width 48 height 24
click at [802, 221] on button "查 询" at bounding box center [812, 219] width 48 height 24
click at [212, 73] on div "赠送彩金" at bounding box center [198, 69] width 42 height 29
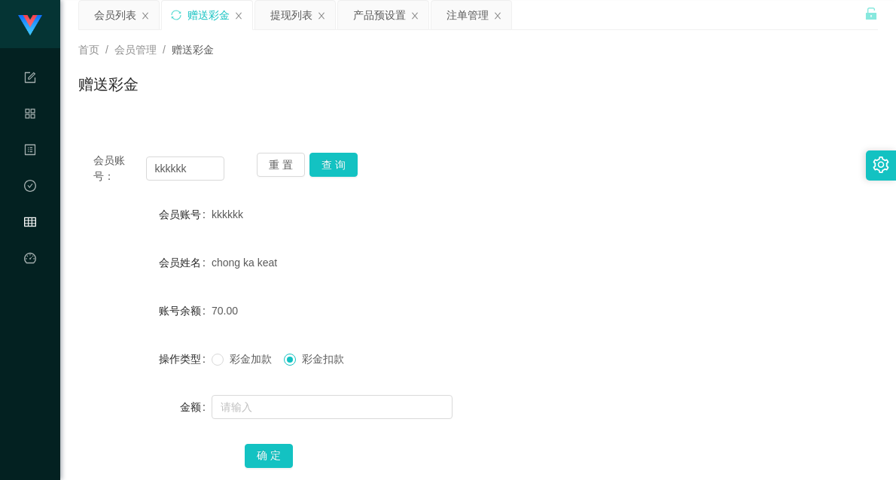
scroll to position [84, 0]
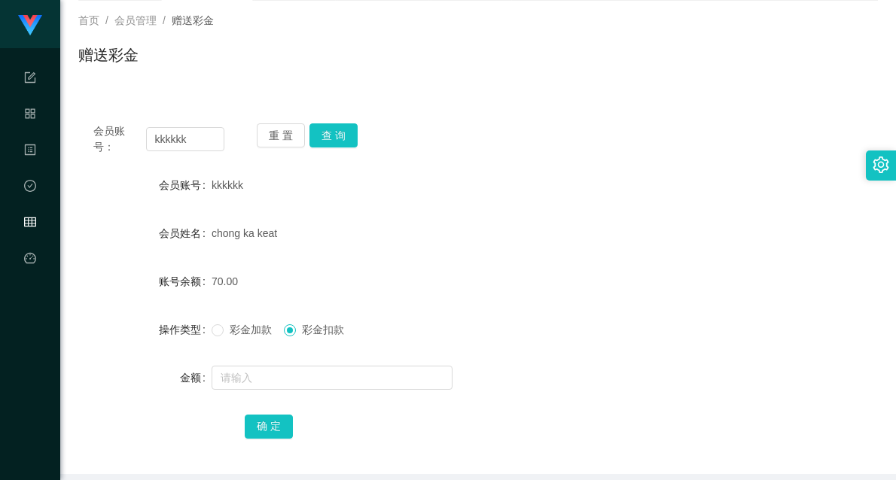
click at [246, 330] on span "彩金加款" at bounding box center [251, 330] width 54 height 12
click at [299, 377] on input "text" at bounding box center [332, 378] width 241 height 24
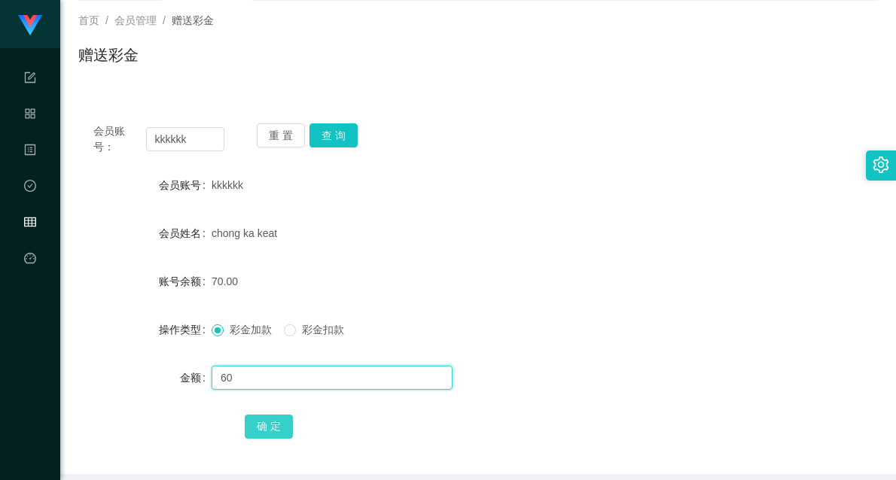
type input "60"
click at [269, 419] on button "确 定" at bounding box center [269, 427] width 48 height 24
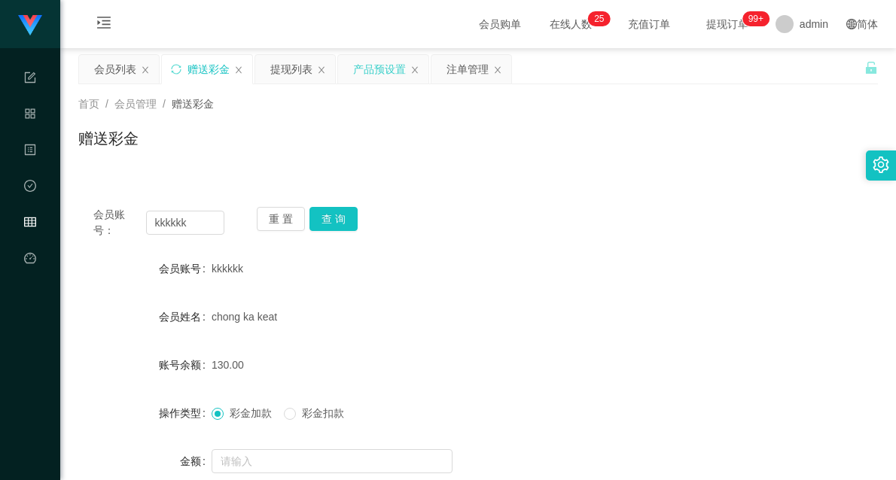
click at [365, 69] on div "产品预设置" at bounding box center [379, 69] width 53 height 29
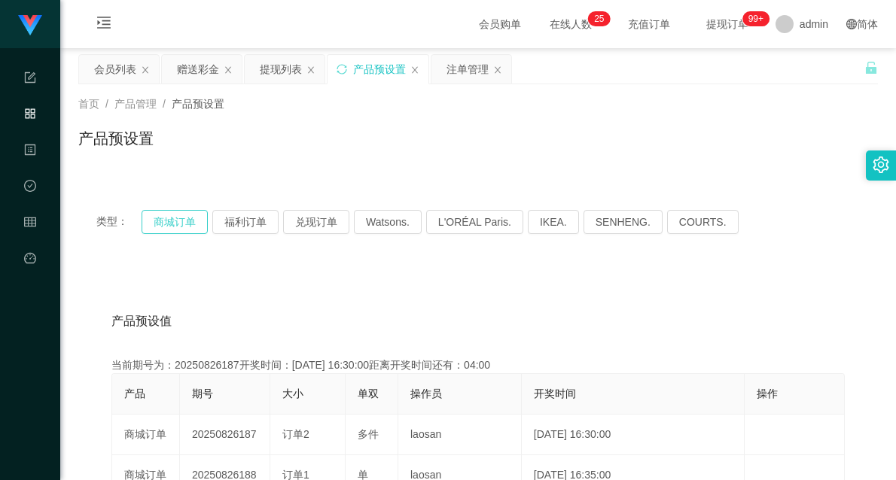
click at [184, 220] on button "商城订单" at bounding box center [175, 222] width 66 height 24
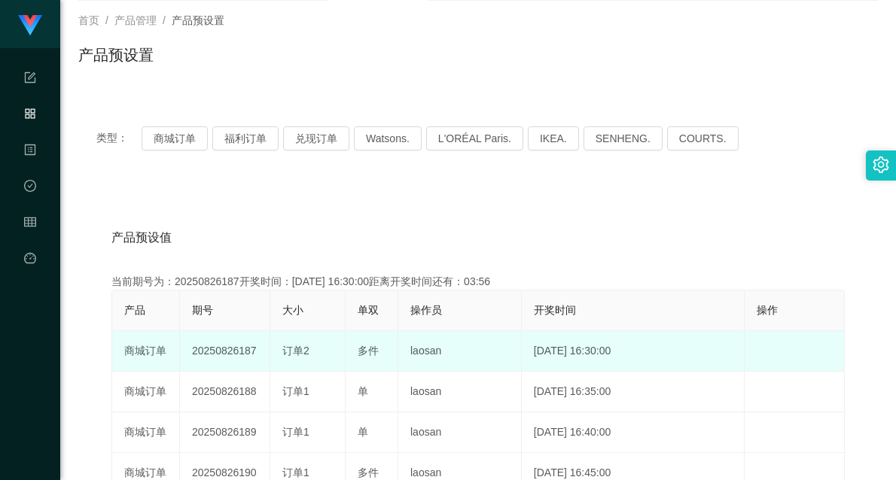
drag, startPoint x: 236, startPoint y: 347, endPoint x: 333, endPoint y: 354, distance: 96.6
click at [333, 354] on tr "商城订单 20250826187 订单2 多件 laosan [DATE] 16:30:00 编 辑 限制投注" at bounding box center [478, 351] width 733 height 41
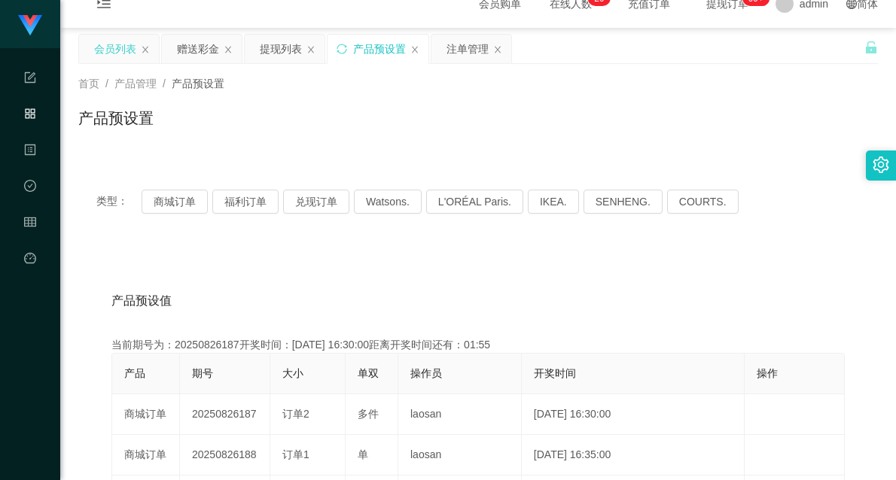
scroll to position [0, 0]
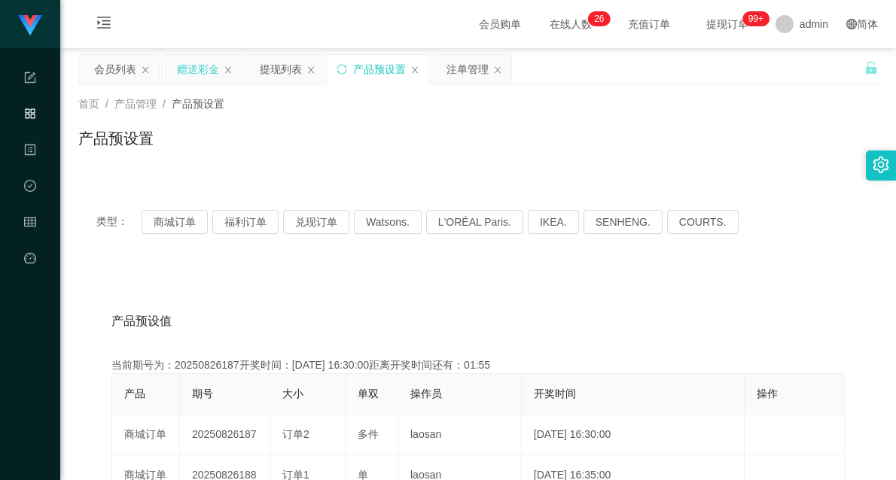
click at [189, 71] on div "赠送彩金" at bounding box center [198, 69] width 42 height 29
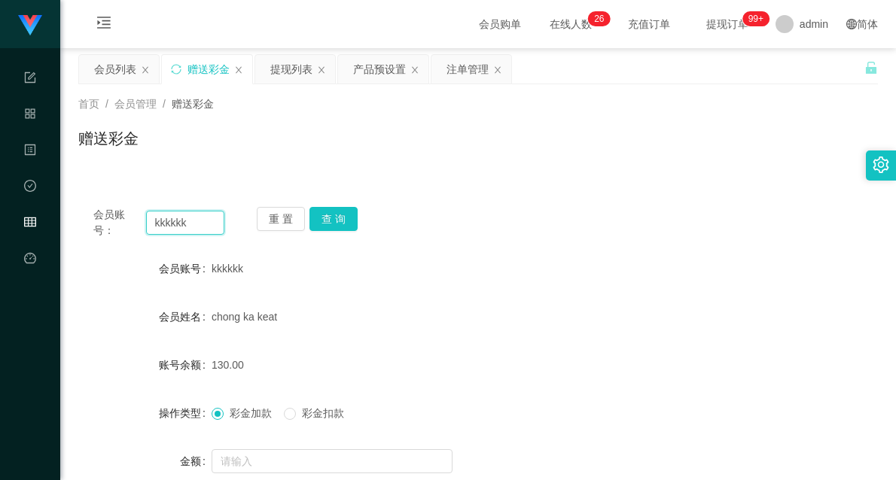
drag, startPoint x: 176, startPoint y: 218, endPoint x: 101, endPoint y: 209, distance: 75.9
click at [101, 209] on div "会员账号： kkkkkk" at bounding box center [158, 223] width 131 height 32
type input "longhu"
click at [324, 220] on button "查 询" at bounding box center [334, 219] width 48 height 24
click at [337, 207] on button "查 询" at bounding box center [334, 219] width 48 height 24
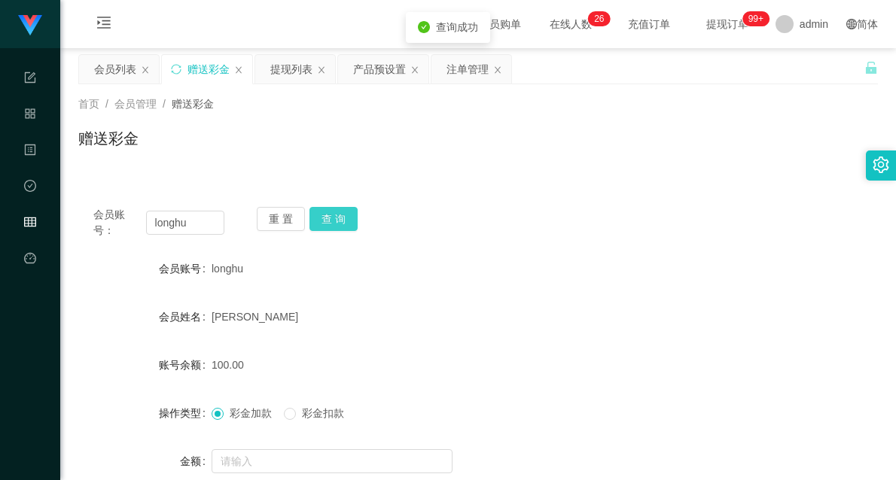
click at [337, 207] on button "查 询" at bounding box center [334, 219] width 48 height 24
click at [343, 217] on button "查 询" at bounding box center [334, 219] width 48 height 24
click at [325, 215] on button "查 询" at bounding box center [334, 219] width 48 height 24
drag, startPoint x: 166, startPoint y: 217, endPoint x: 103, endPoint y: 222, distance: 62.7
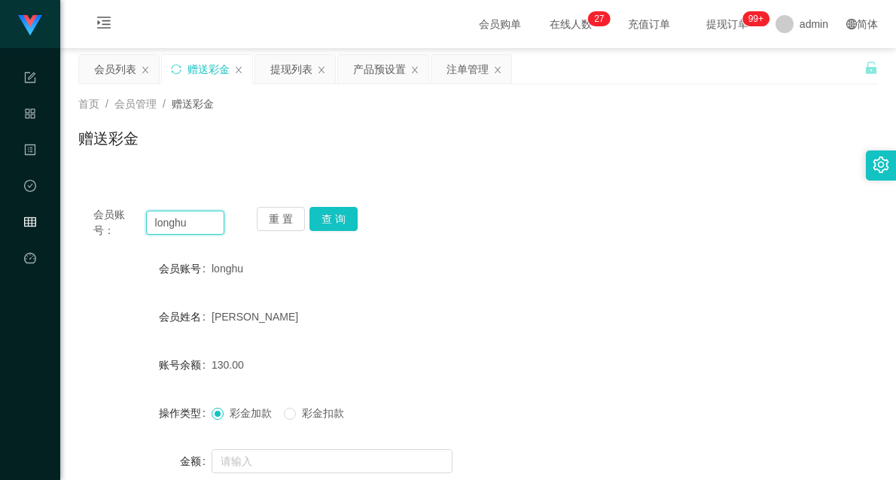
click at [103, 222] on div "会员账号： longhu" at bounding box center [158, 223] width 131 height 32
click at [470, 66] on div "注单管理" at bounding box center [468, 69] width 42 height 29
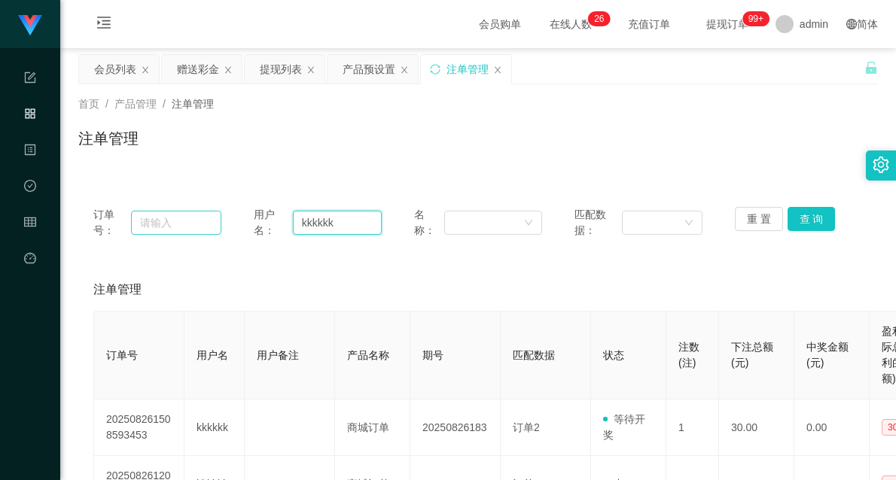
drag, startPoint x: 223, startPoint y: 227, endPoint x: 206, endPoint y: 229, distance: 16.6
click at [206, 229] on div "订单号： 用户名： kkkkkk 名称： 匹配数据： 重 置 查 询" at bounding box center [478, 223] width 770 height 32
paste input "longhu"
type input "longhu"
click at [807, 221] on button "查 询" at bounding box center [812, 219] width 48 height 24
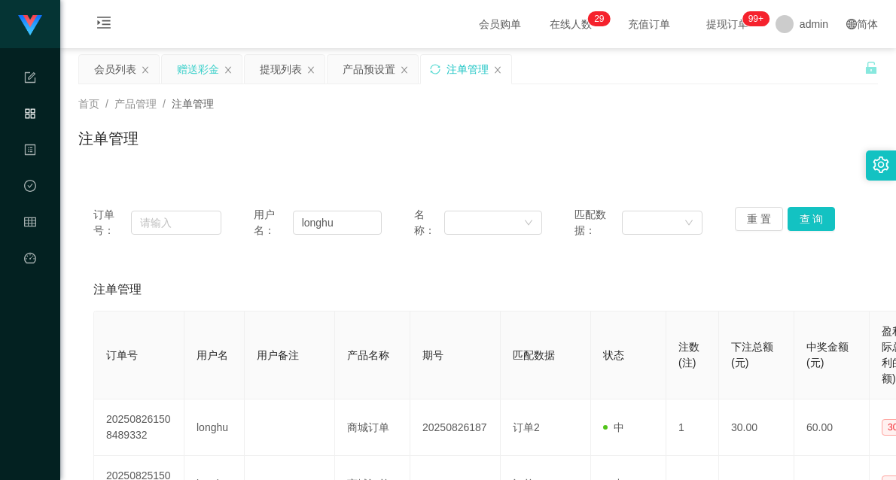
click at [193, 57] on div "赠送彩金" at bounding box center [198, 69] width 42 height 29
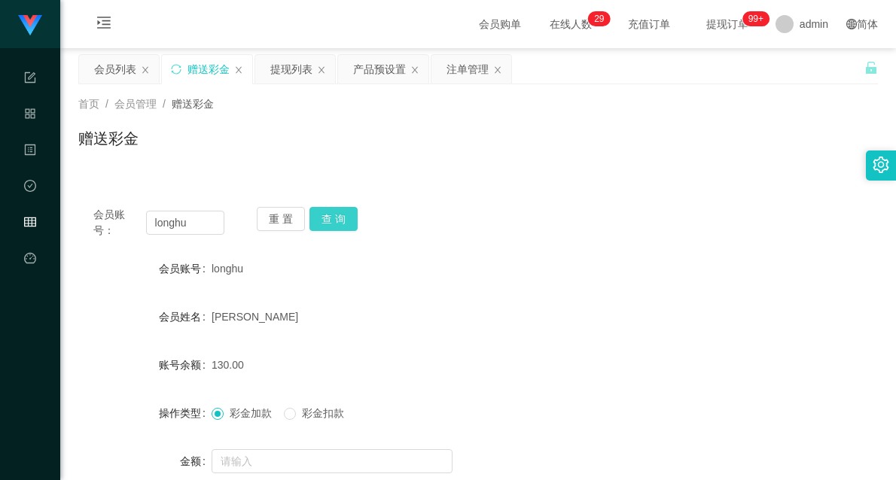
click at [322, 212] on button "查 询" at bounding box center [334, 219] width 48 height 24
